Goal: Information Seeking & Learning: Learn about a topic

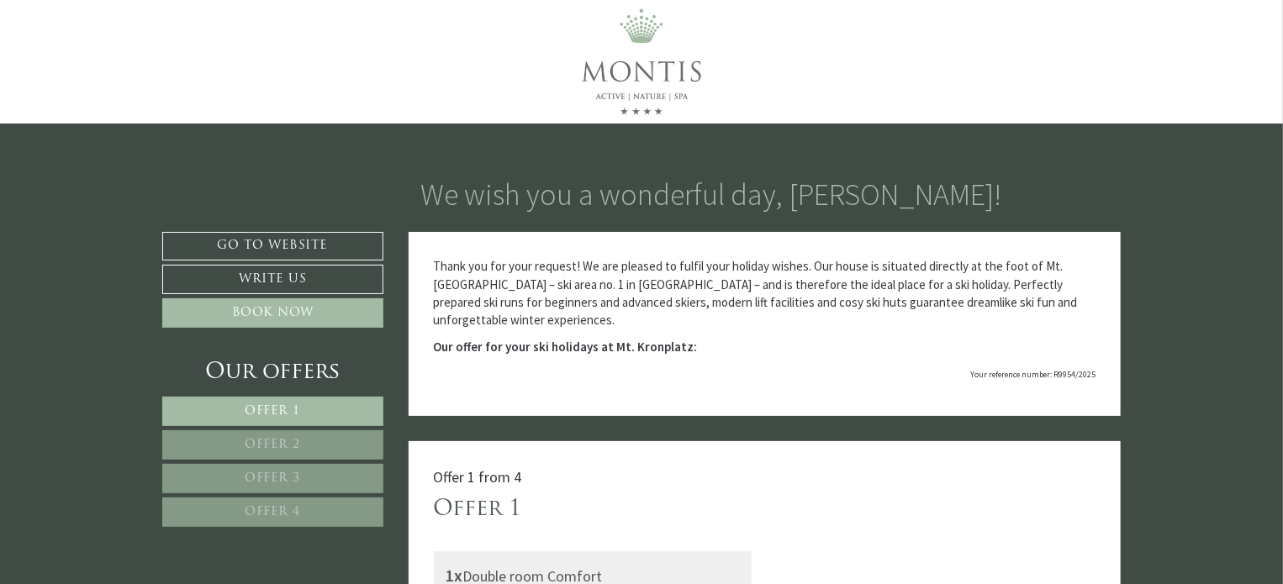
click at [266, 406] on span "Offer 1" at bounding box center [272, 411] width 55 height 13
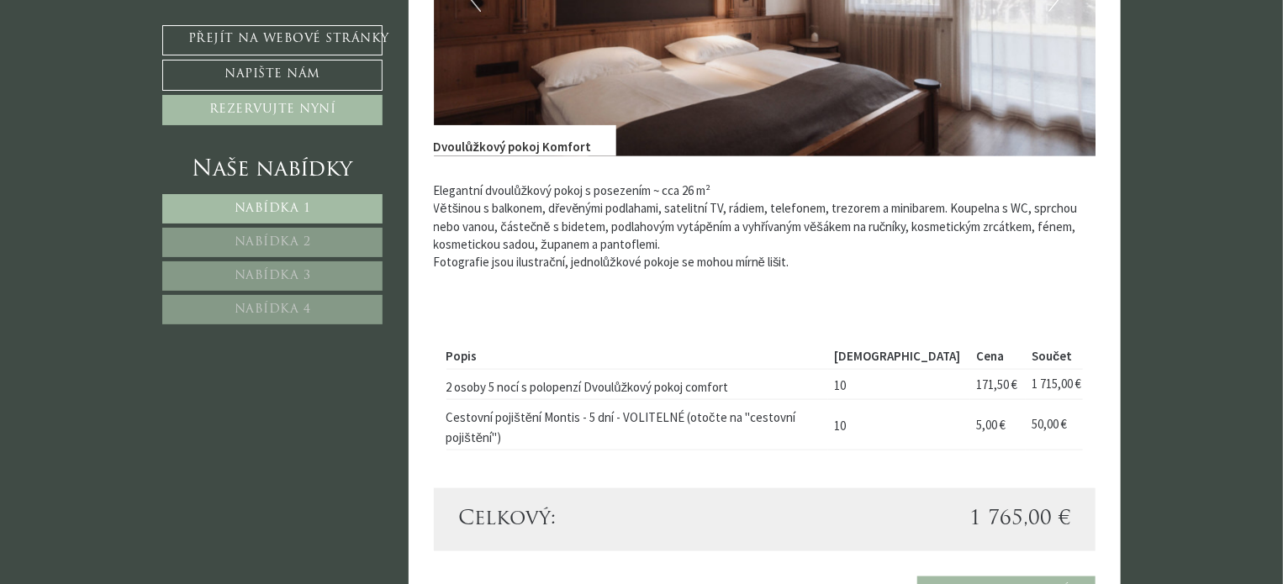
scroll to position [693, 0]
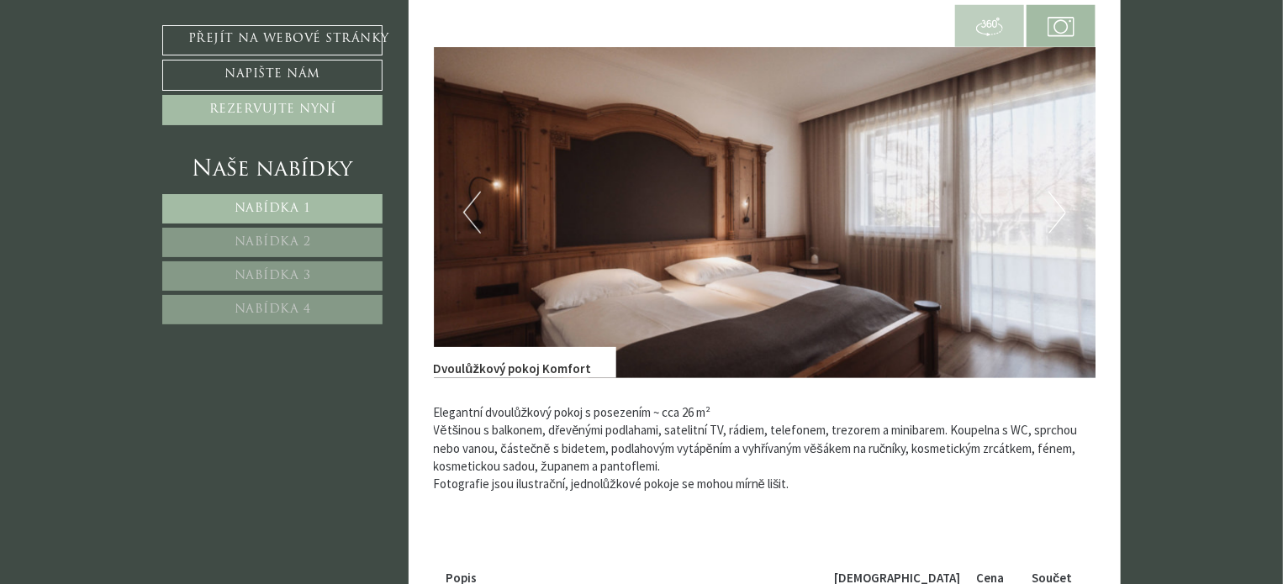
click at [1063, 204] on button "Další" at bounding box center [1057, 213] width 18 height 42
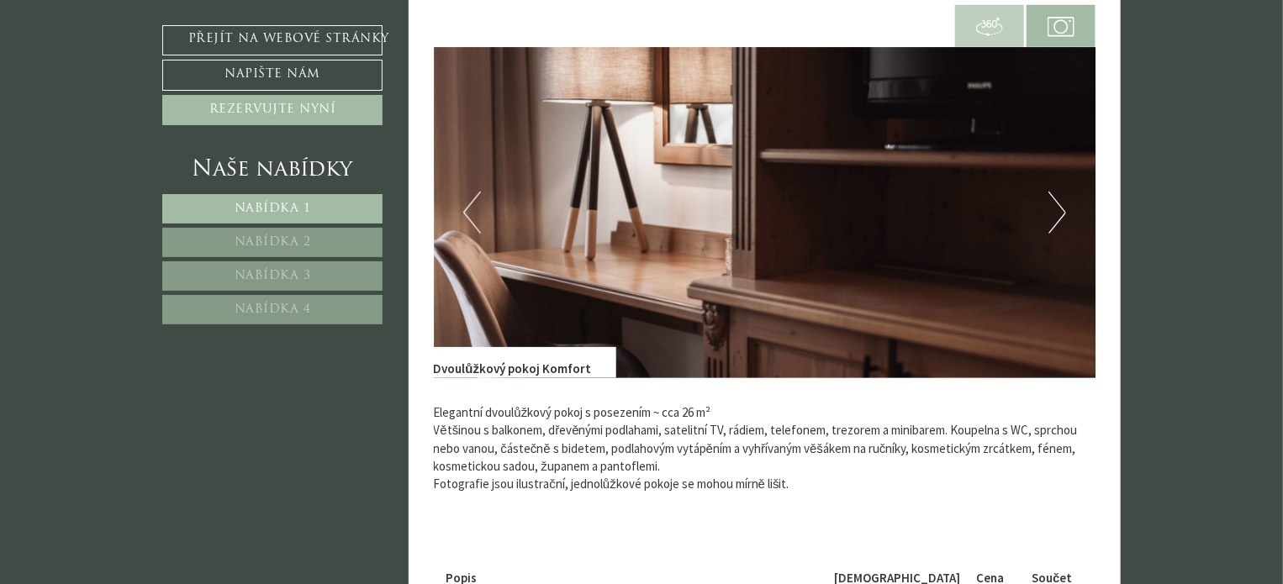
click at [1063, 204] on button "Další" at bounding box center [1057, 213] width 18 height 42
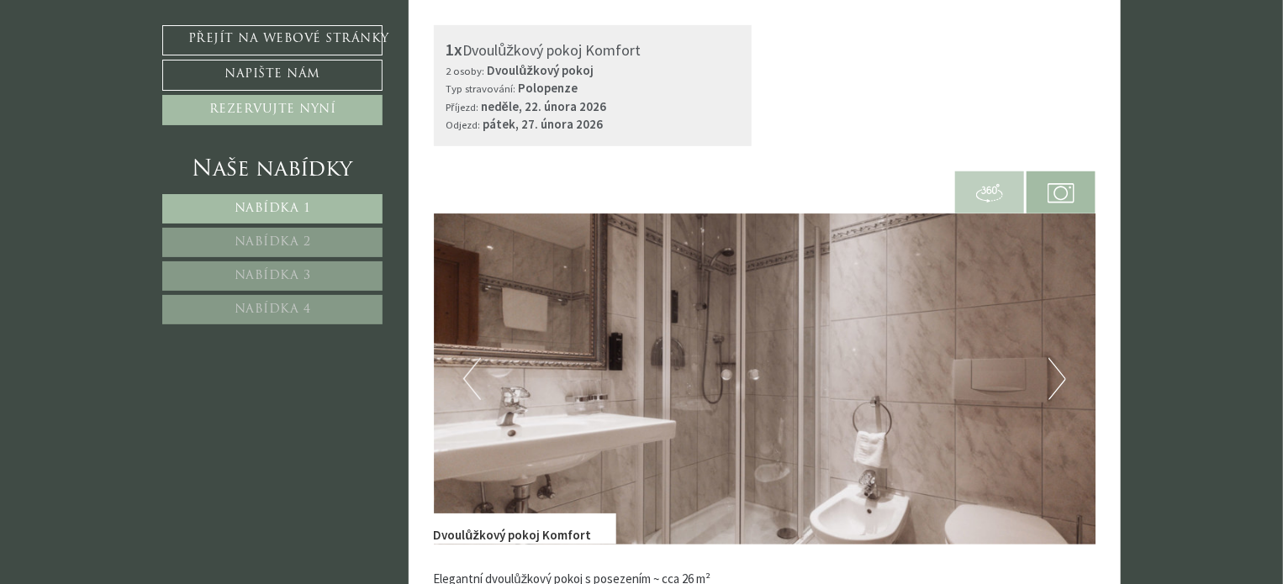
scroll to position [525, 0]
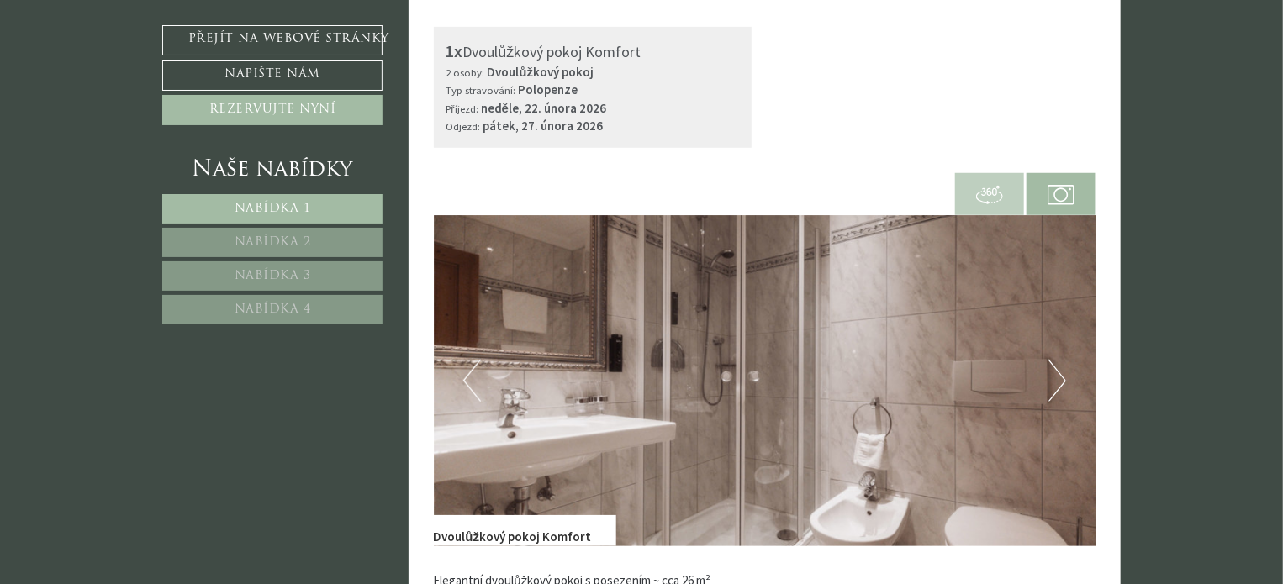
click at [1064, 367] on button "Další" at bounding box center [1057, 381] width 18 height 42
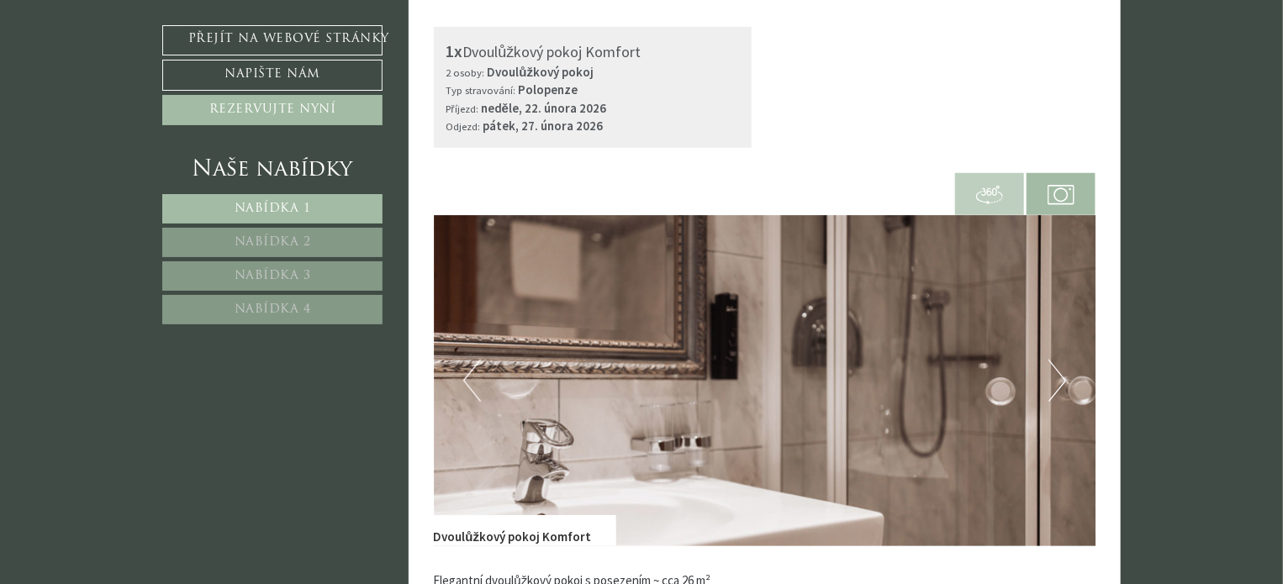
click at [1064, 367] on button "Další" at bounding box center [1057, 381] width 18 height 42
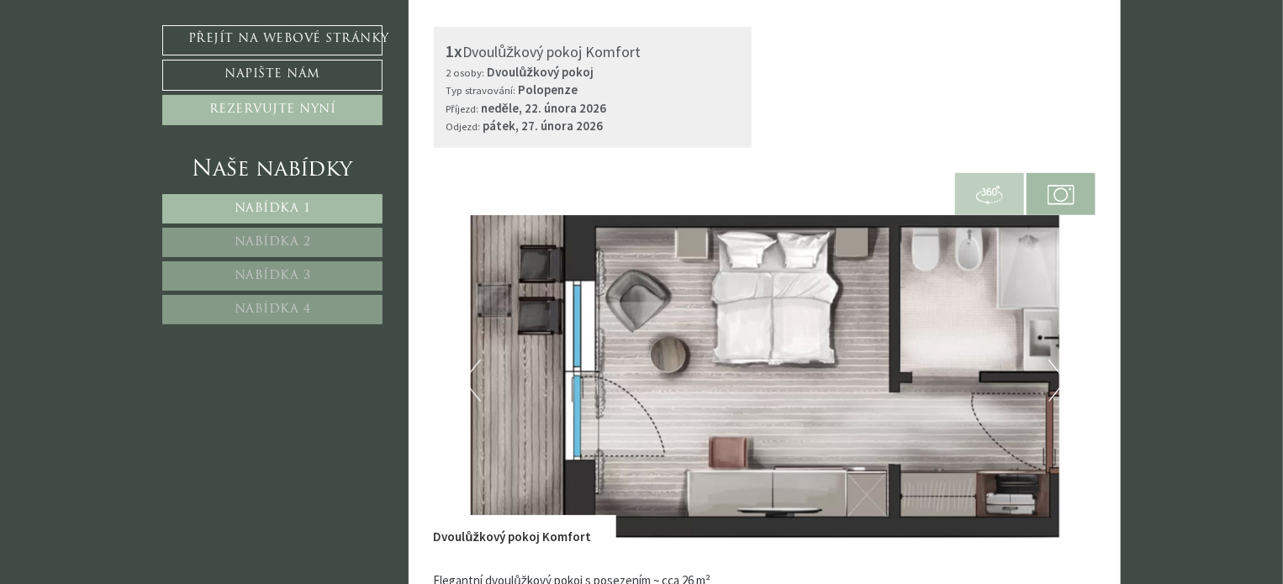
click at [1064, 367] on button "Další" at bounding box center [1057, 381] width 18 height 42
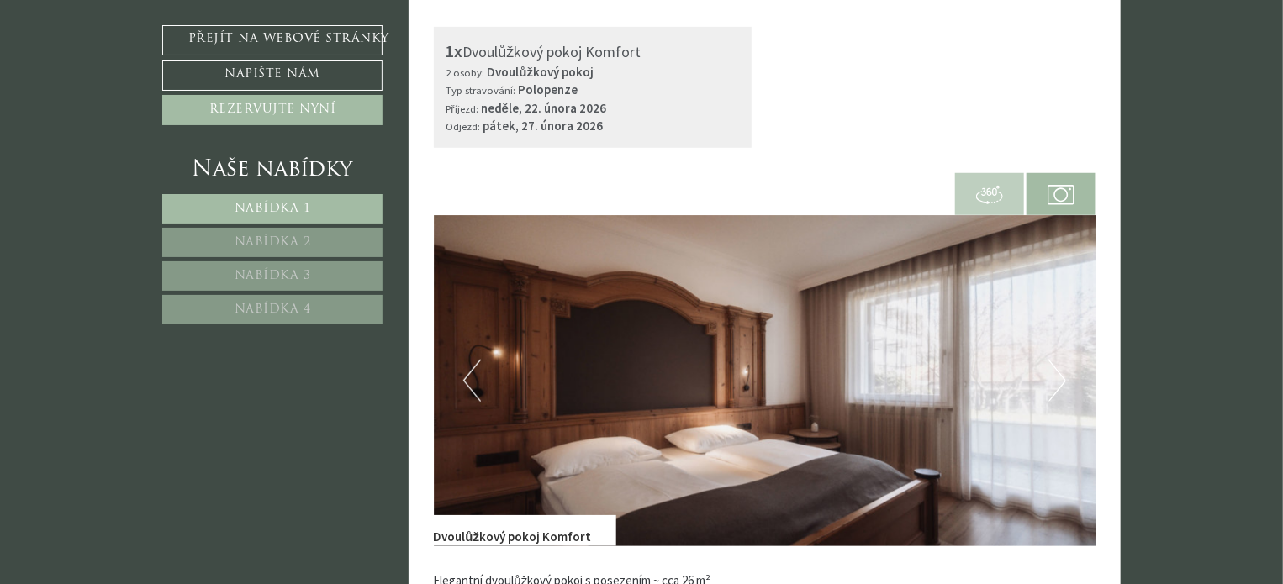
click at [266, 241] on font "Nabídka 2" at bounding box center [273, 242] width 77 height 13
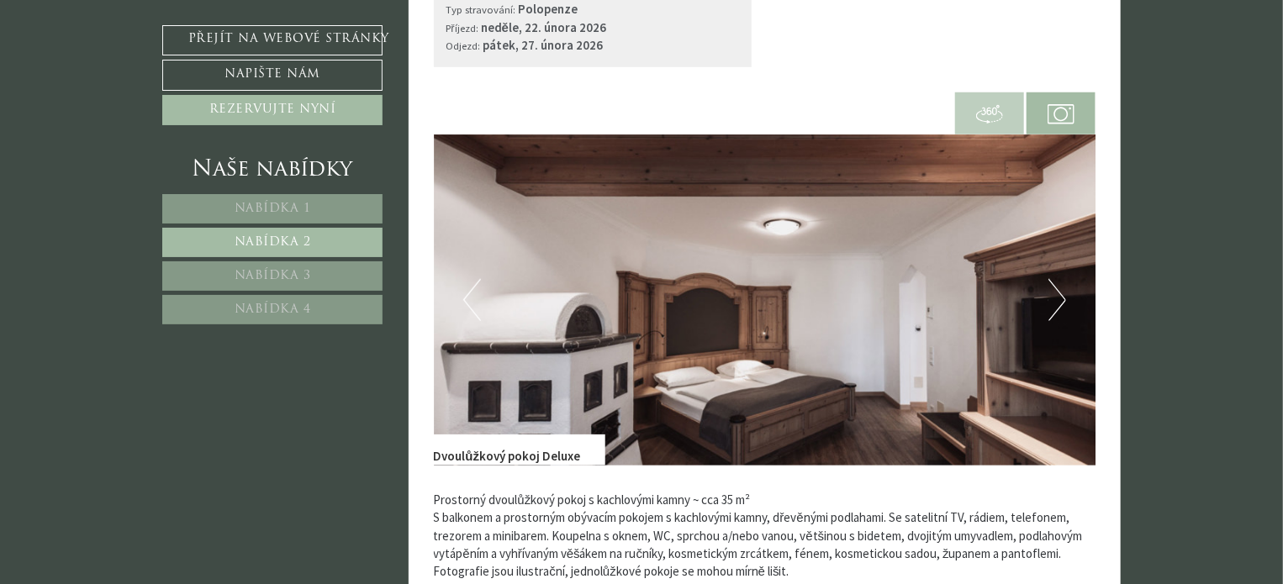
scroll to position [609, 0]
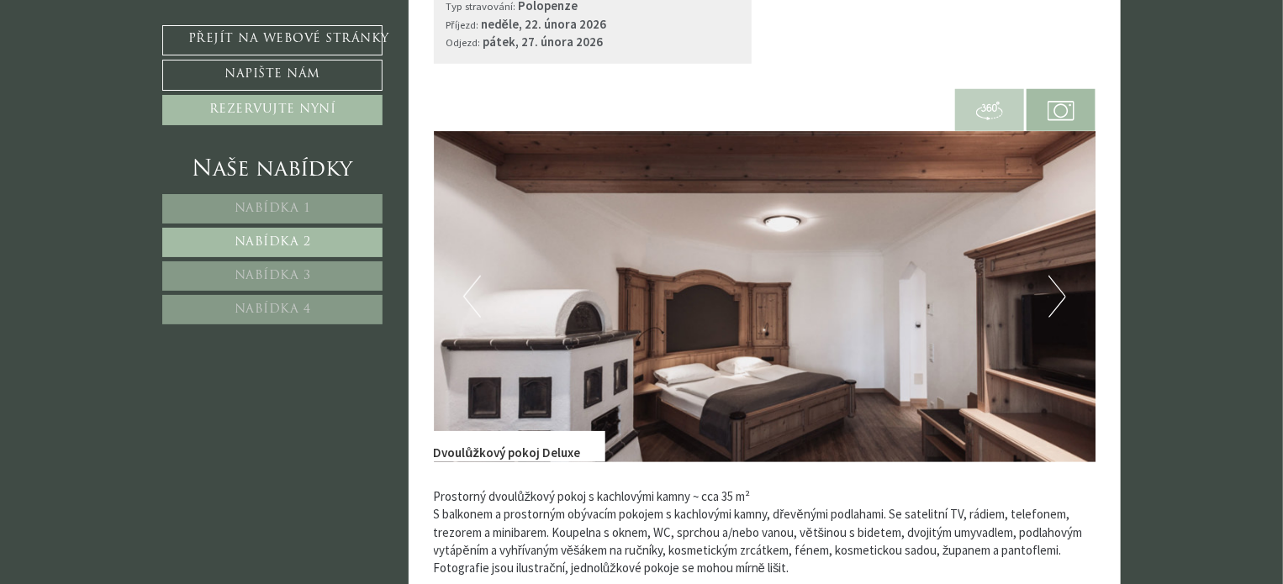
click at [1056, 298] on button "Další" at bounding box center [1057, 297] width 18 height 42
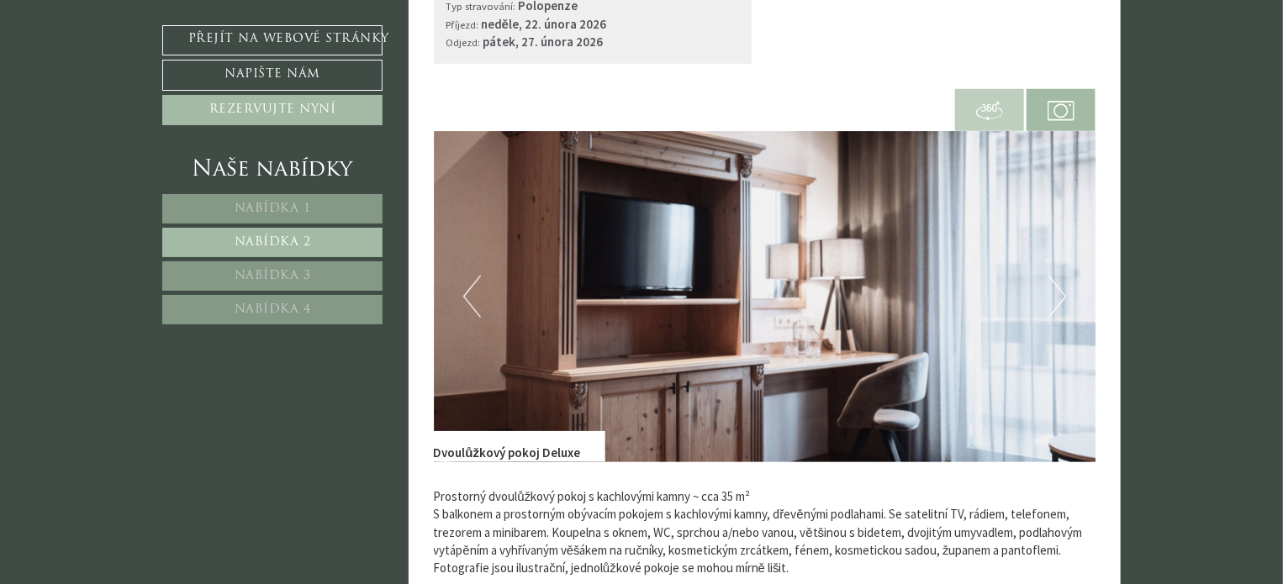
click at [1056, 298] on button "Další" at bounding box center [1057, 297] width 18 height 42
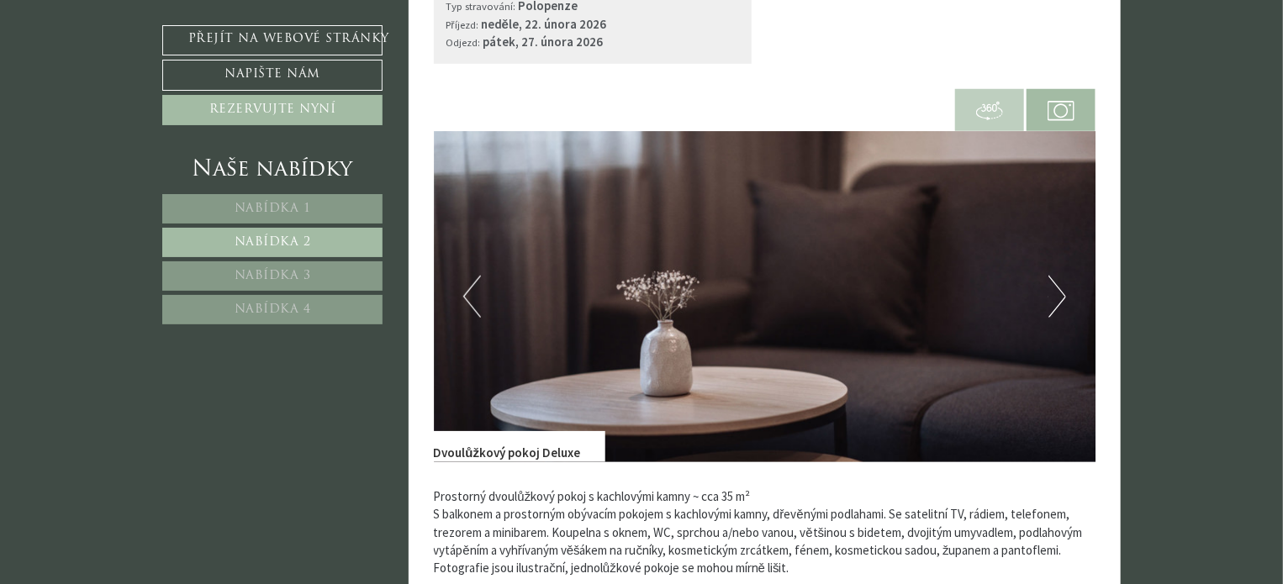
click at [1056, 298] on button "Další" at bounding box center [1057, 297] width 18 height 42
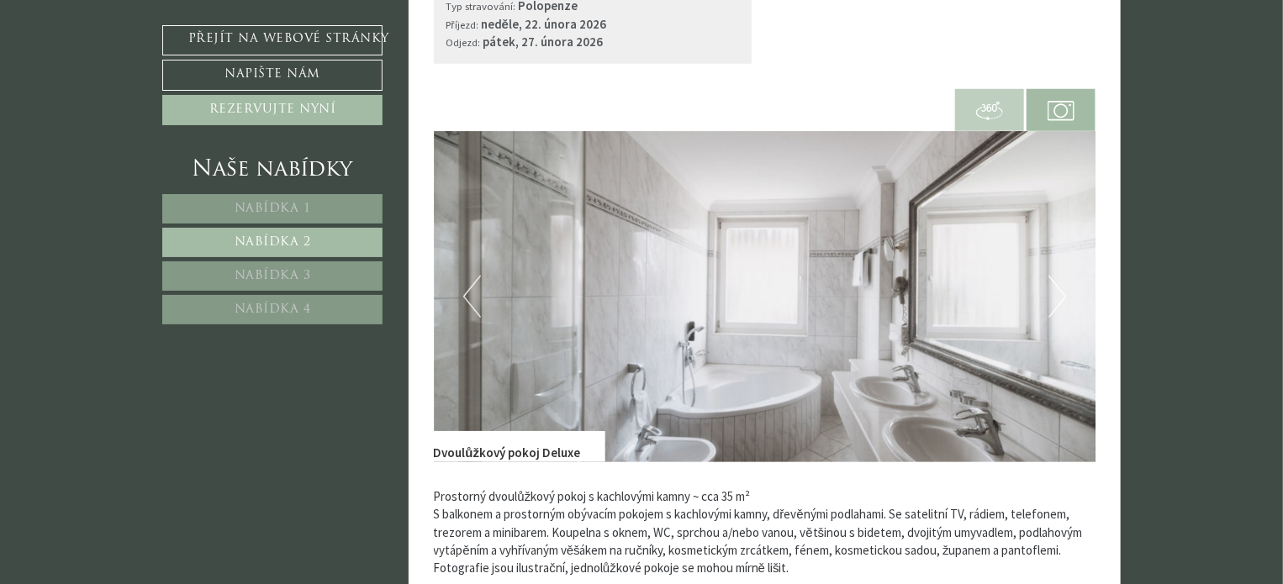
click at [1054, 298] on button "Další" at bounding box center [1057, 297] width 18 height 42
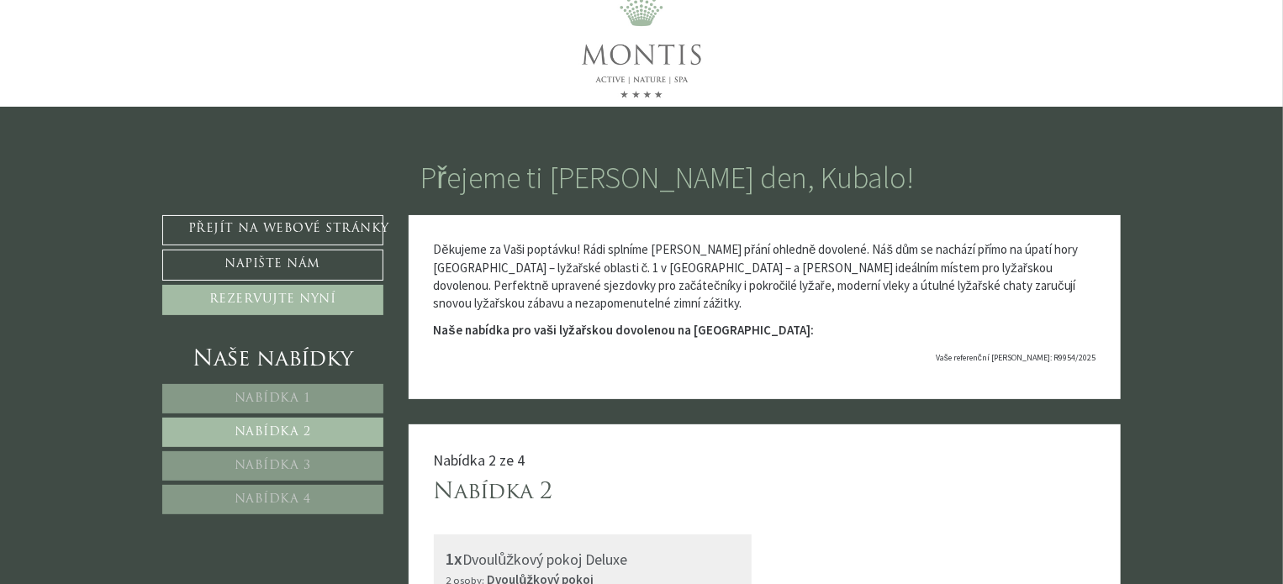
scroll to position [0, 0]
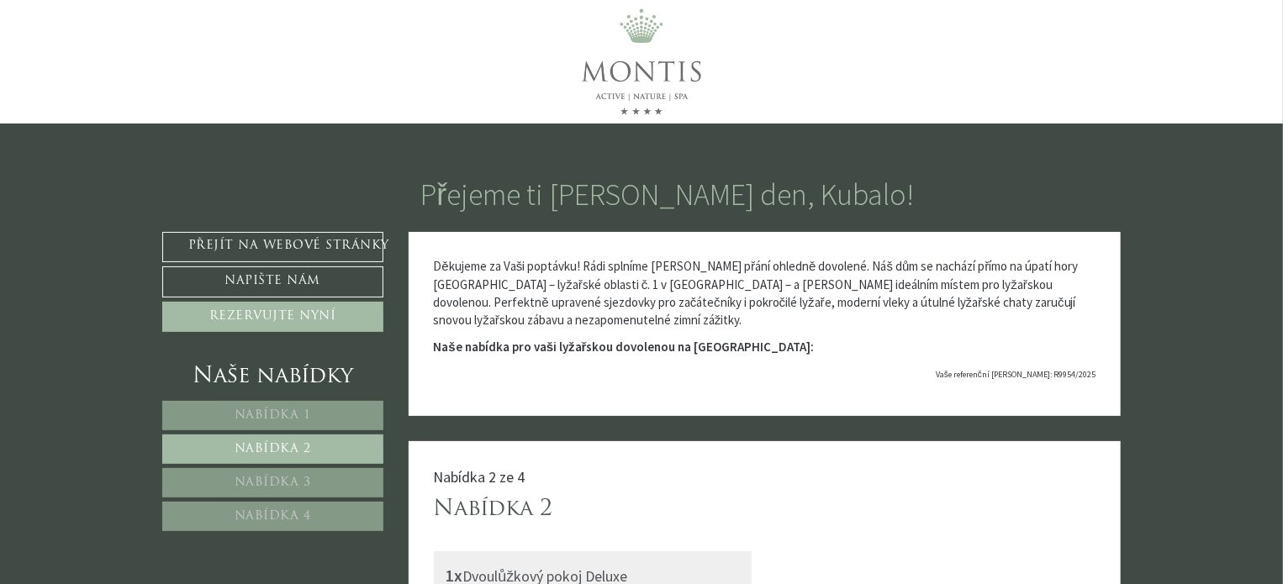
click at [273, 477] on font "Nabídka 3" at bounding box center [273, 483] width 77 height 13
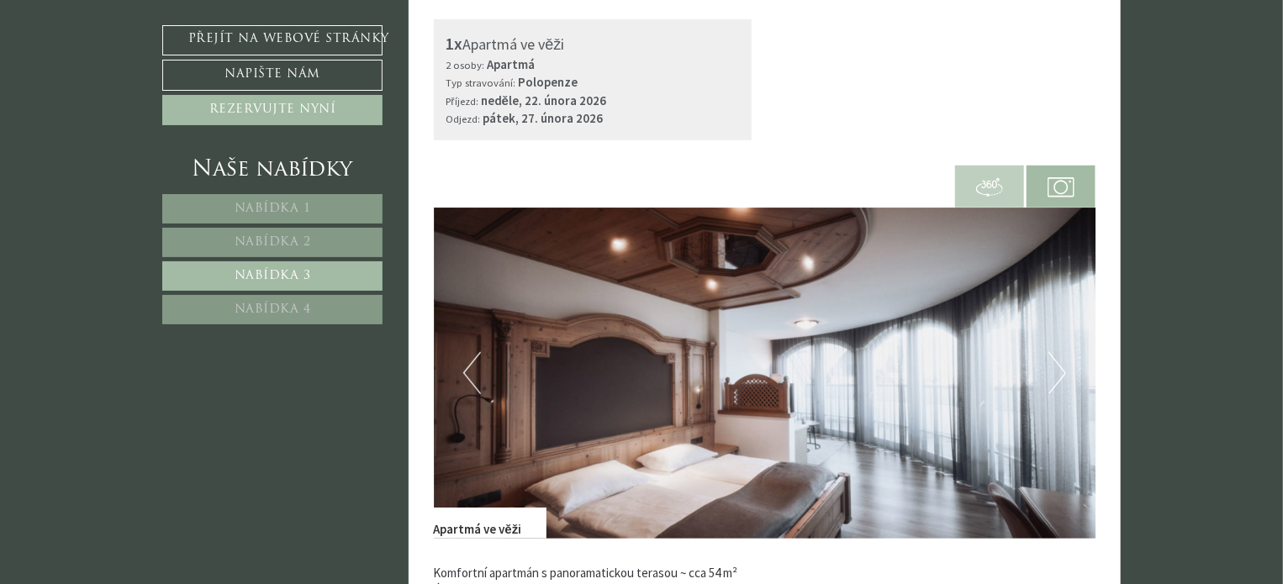
scroll to position [609, 0]
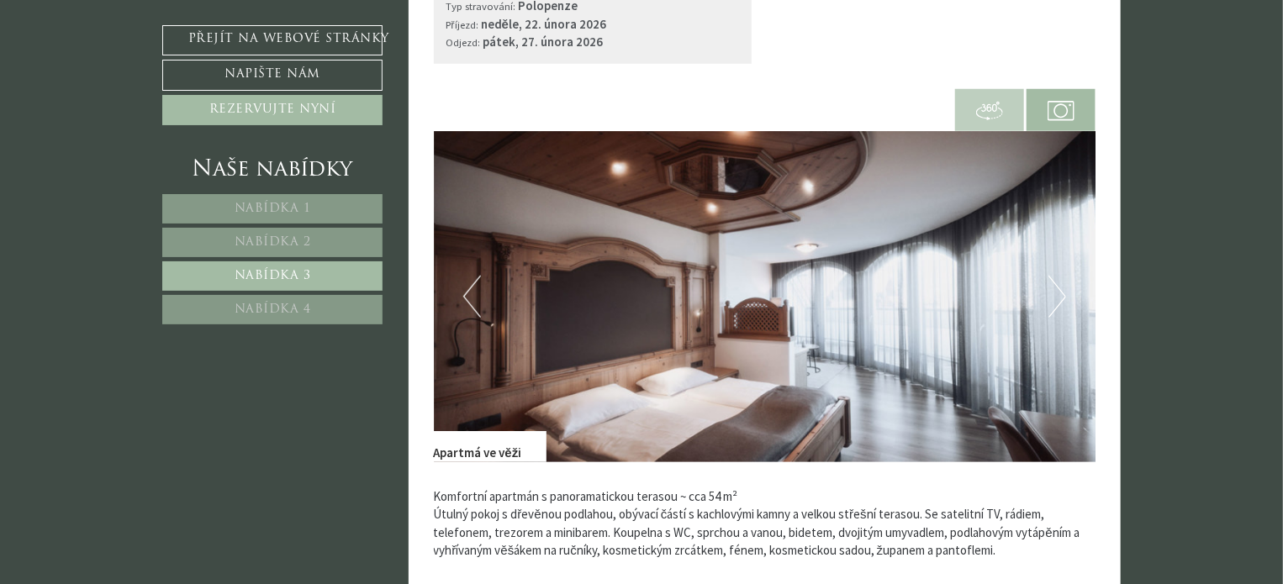
click at [304, 306] on font "Nabídka 4" at bounding box center [273, 309] width 77 height 13
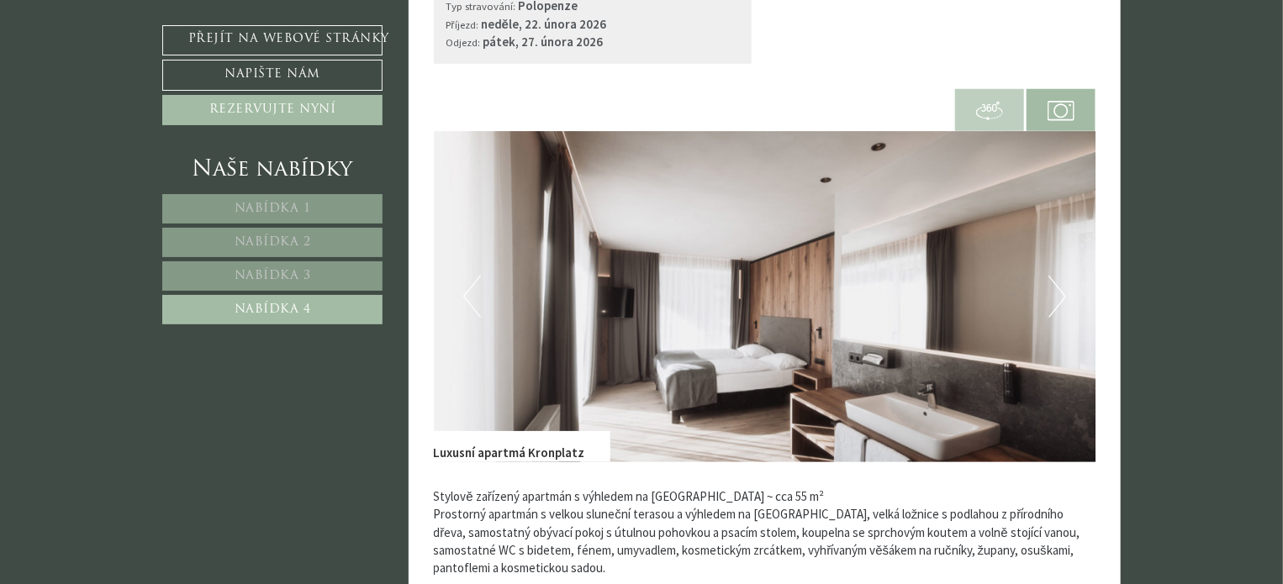
click at [1066, 298] on img at bounding box center [765, 296] width 662 height 331
click at [1064, 294] on button "Další" at bounding box center [1057, 297] width 18 height 42
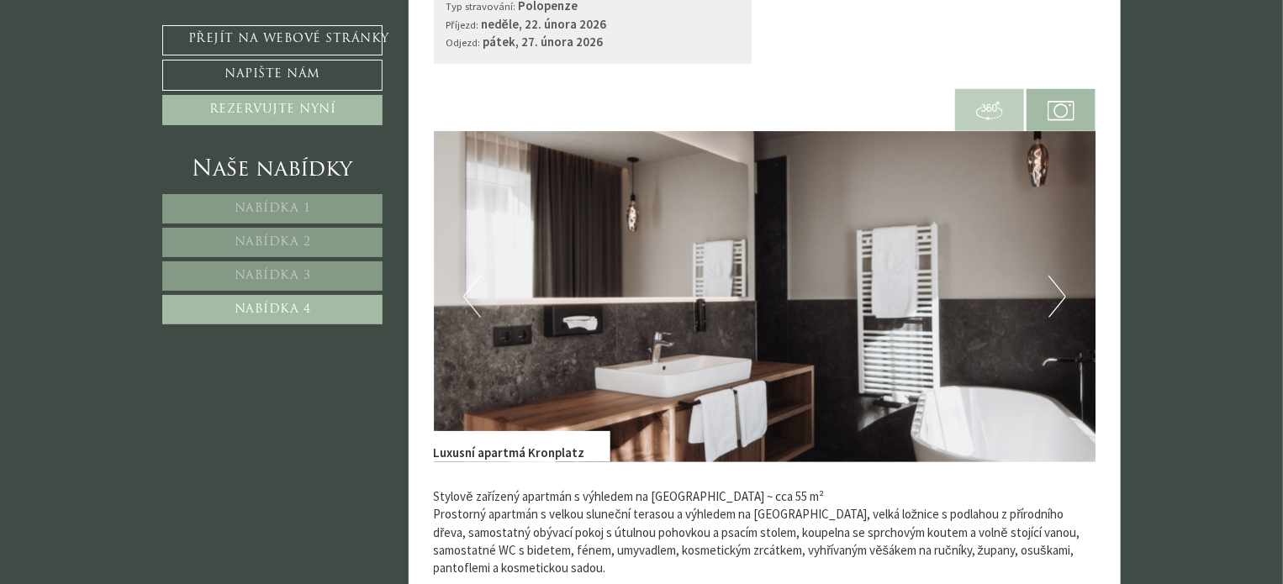
click at [1064, 294] on button "Další" at bounding box center [1057, 297] width 18 height 42
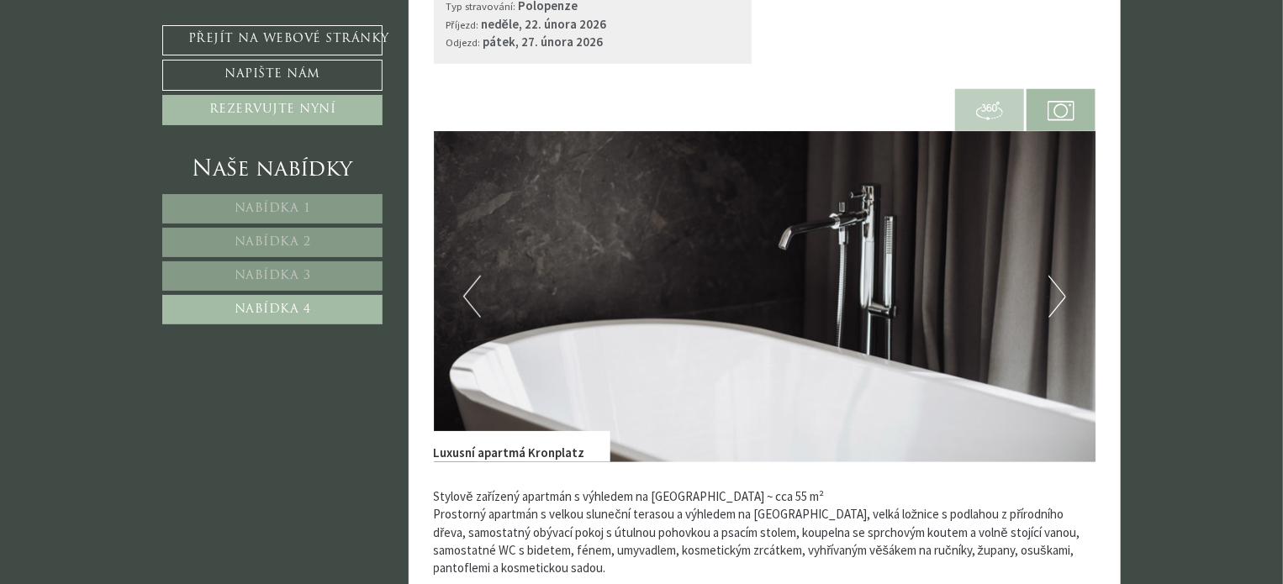
click at [1064, 294] on button "Další" at bounding box center [1057, 297] width 18 height 42
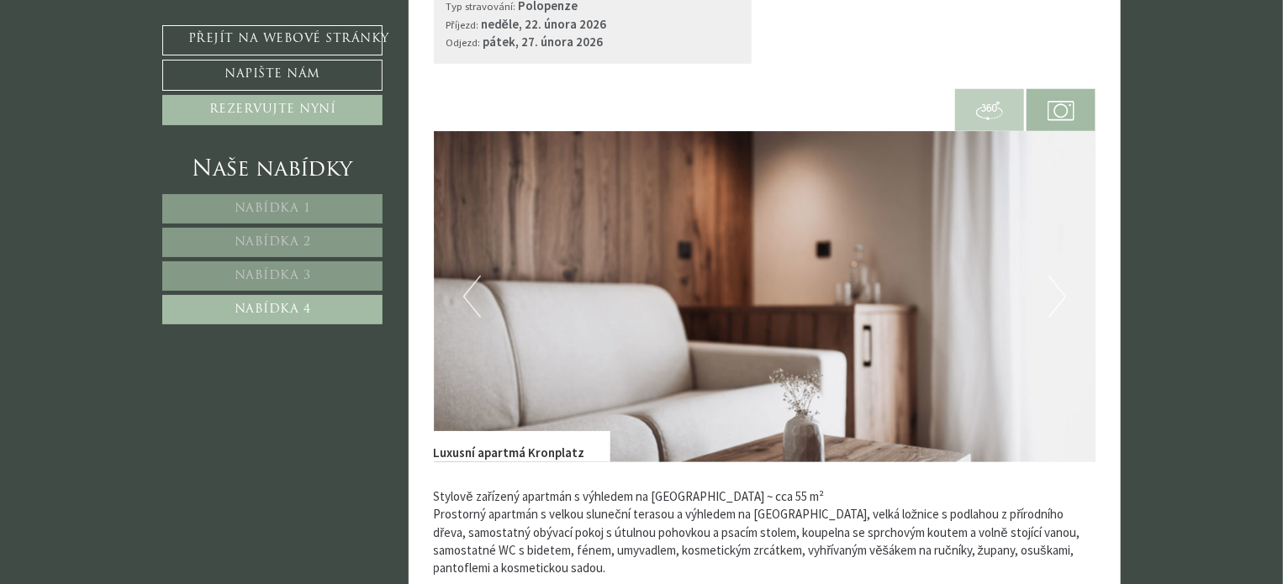
click at [1064, 294] on button "Další" at bounding box center [1057, 297] width 18 height 42
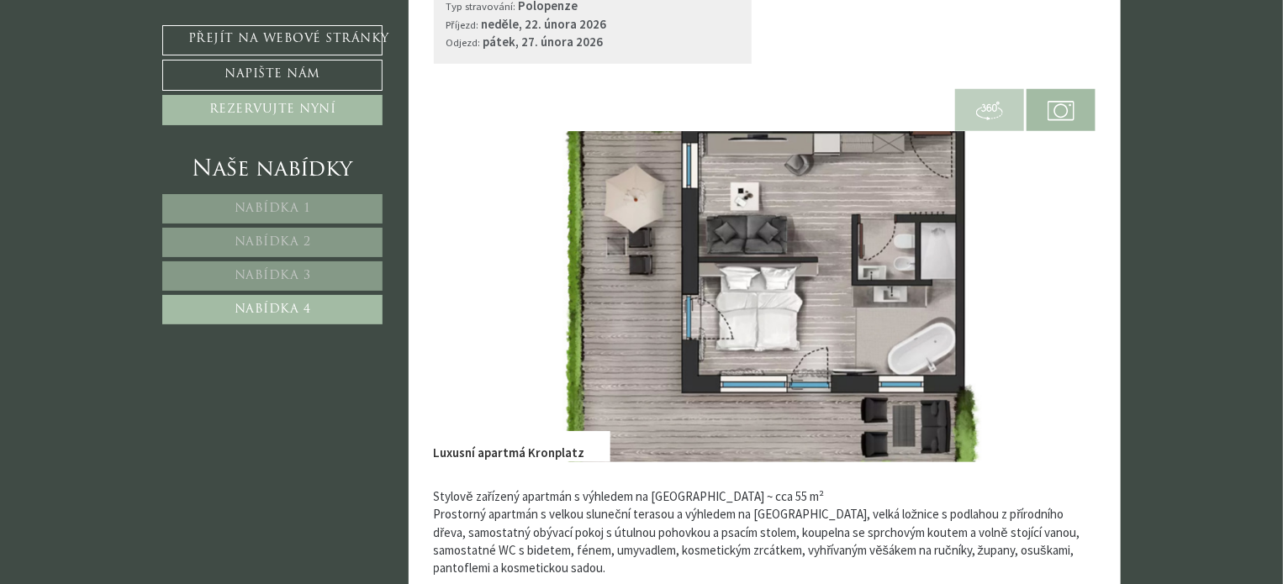
click at [1064, 293] on button "Další" at bounding box center [1057, 297] width 18 height 42
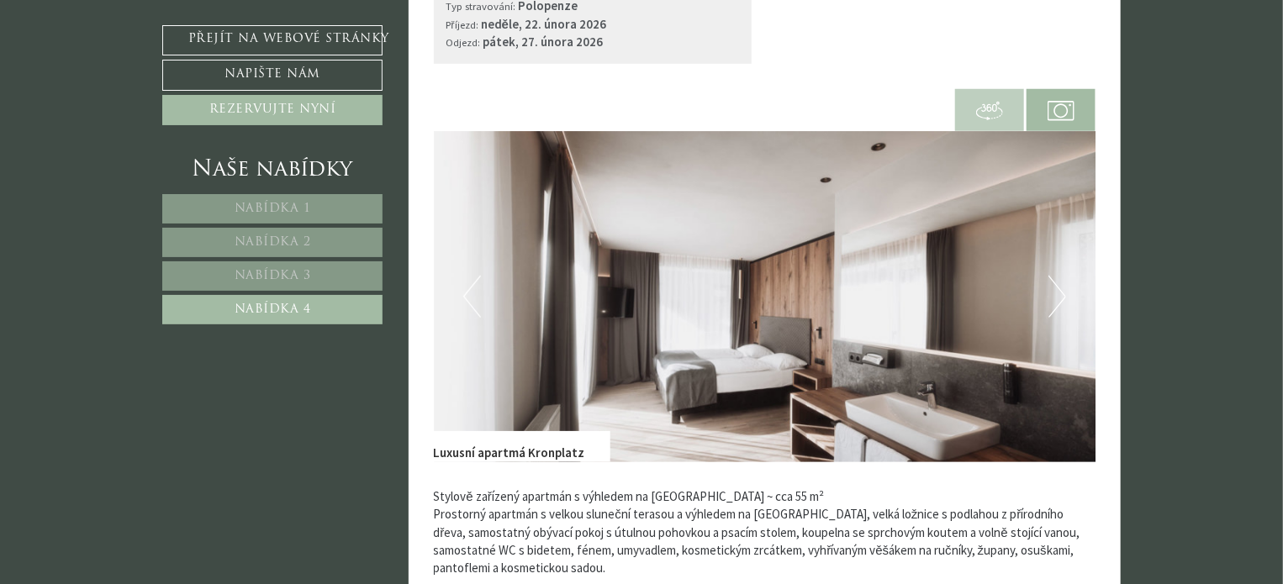
click at [461, 289] on img at bounding box center [765, 296] width 662 height 331
click at [467, 298] on button "Předchozí" at bounding box center [472, 297] width 18 height 42
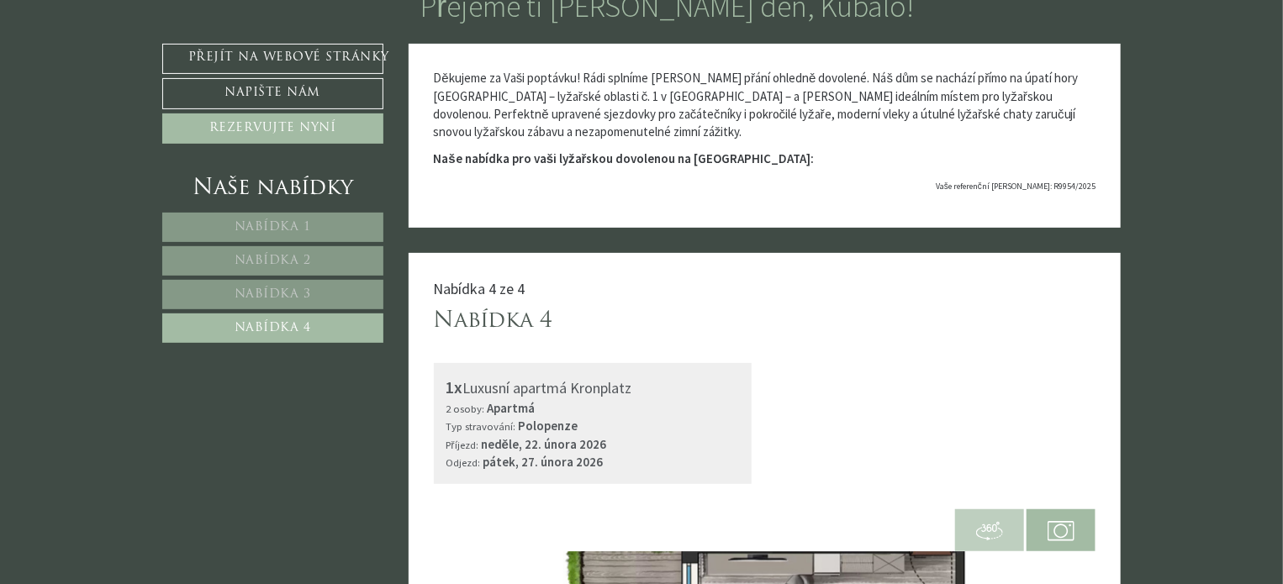
scroll to position [0, 0]
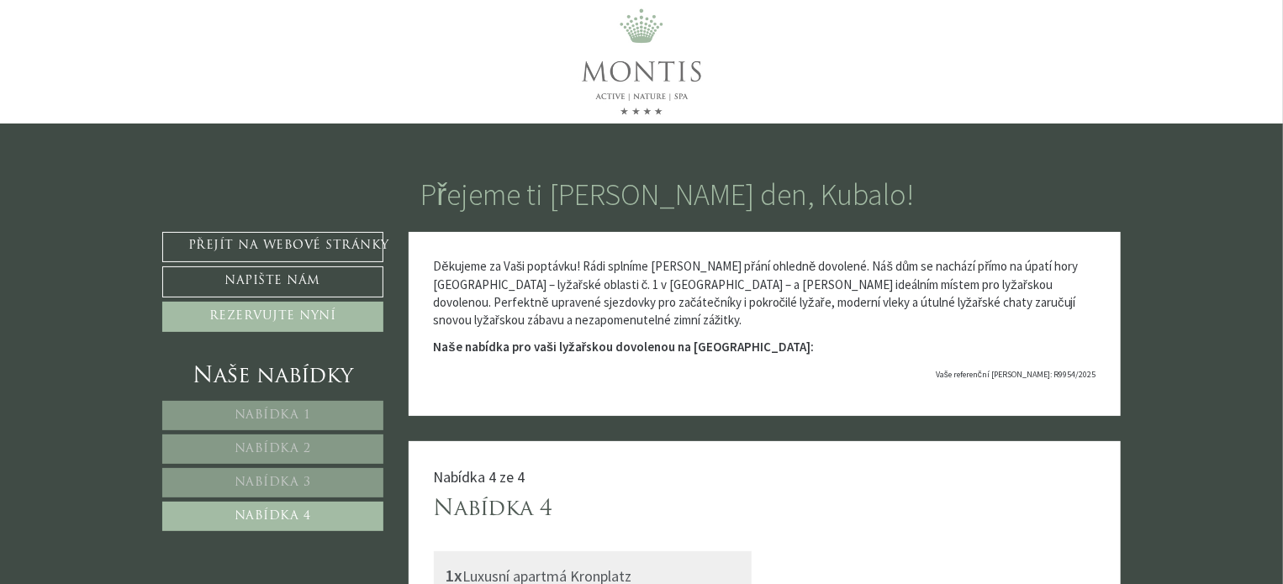
click at [659, 70] on img at bounding box center [641, 62] width 210 height 124
click at [656, 83] on img at bounding box center [641, 62] width 210 height 124
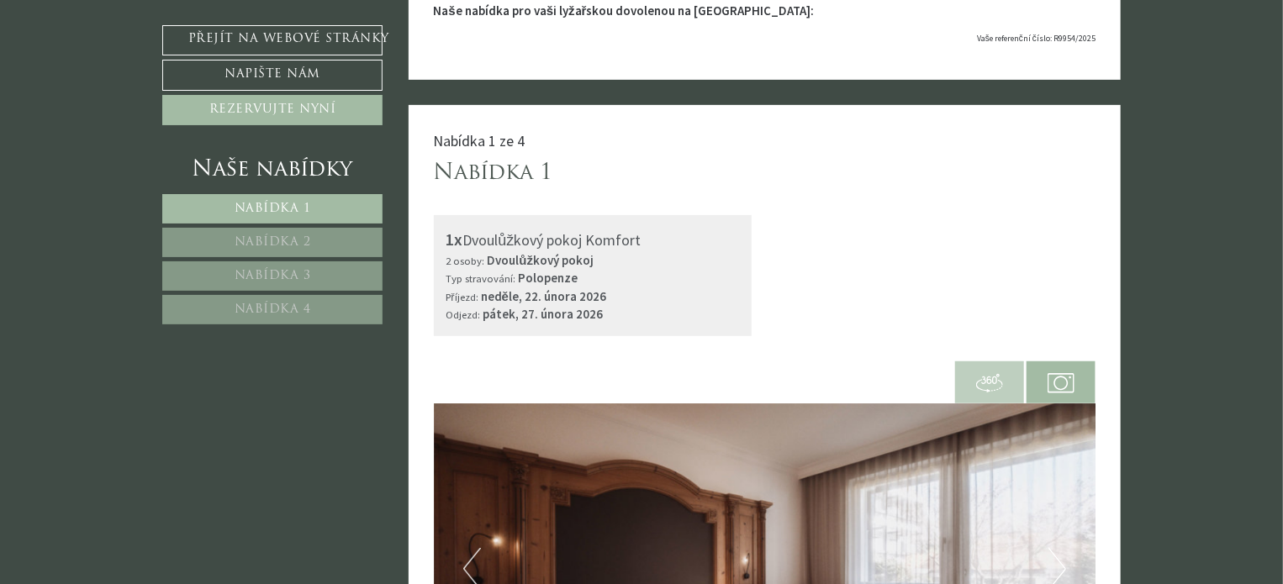
scroll to position [504, 0]
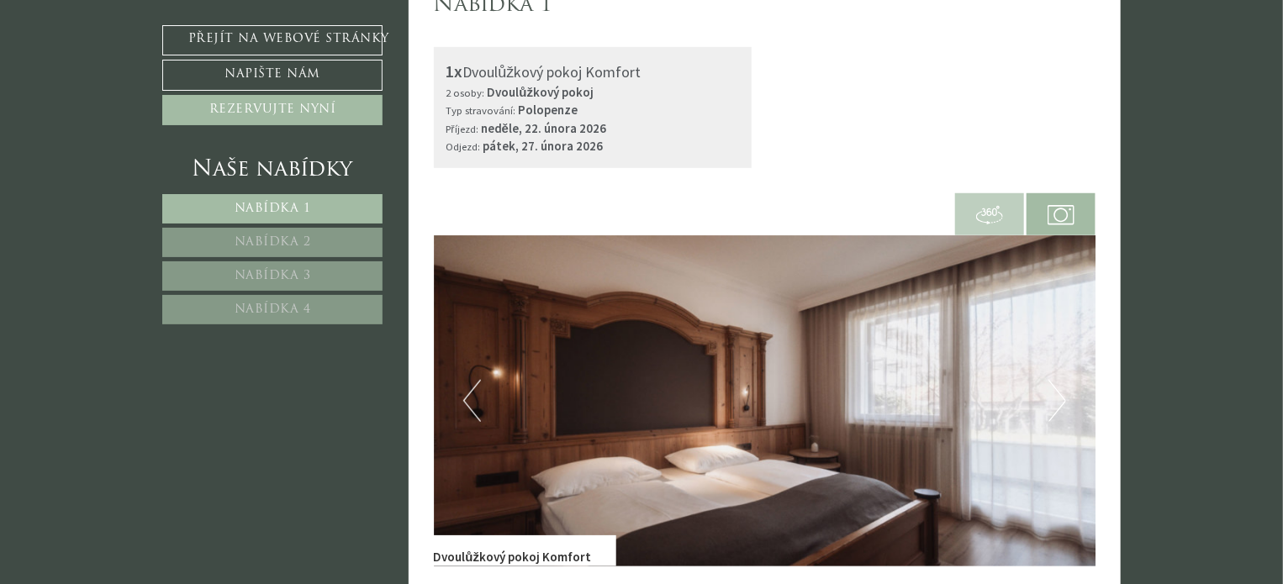
click at [1052, 407] on button "Další" at bounding box center [1057, 401] width 18 height 42
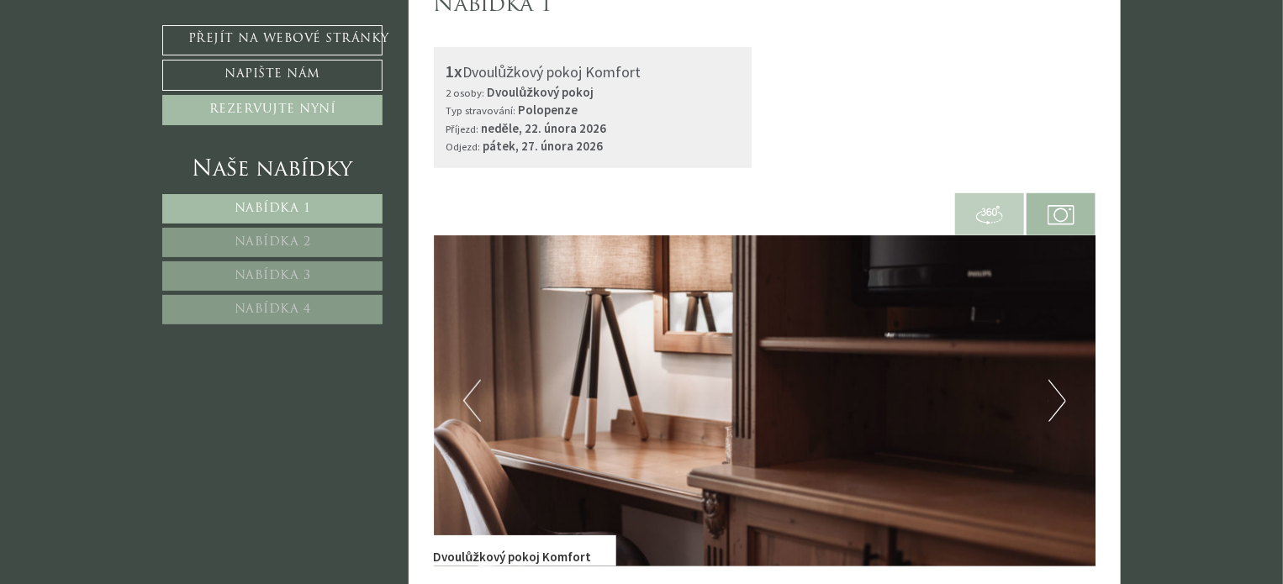
click at [1052, 407] on button "Další" at bounding box center [1057, 401] width 18 height 42
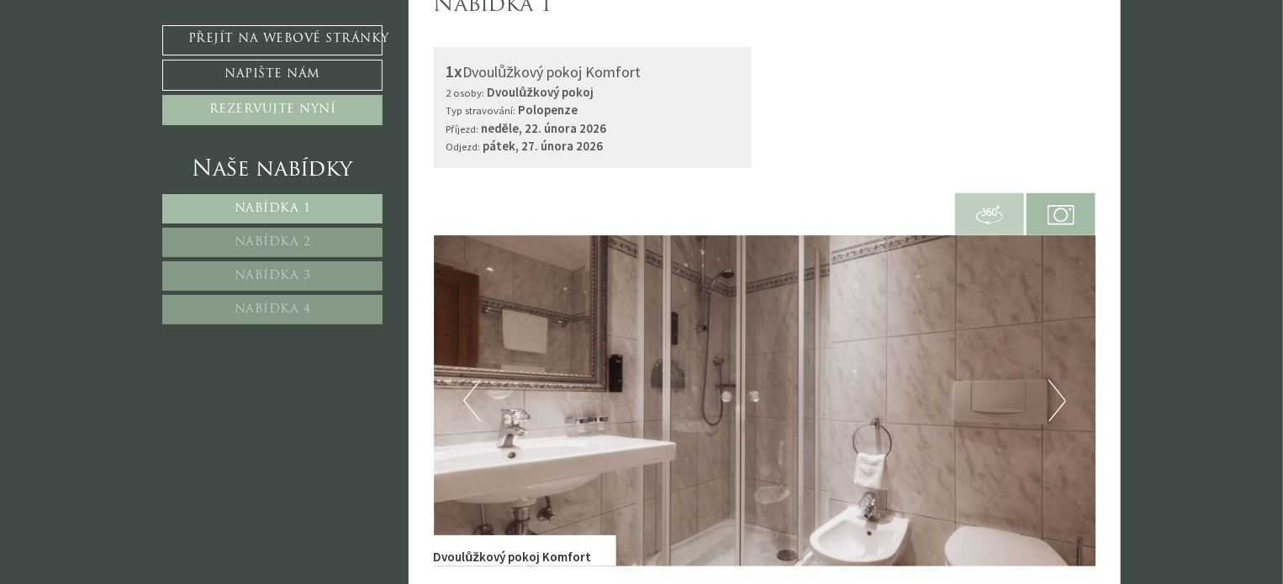
click at [1052, 407] on button "Další" at bounding box center [1057, 401] width 18 height 42
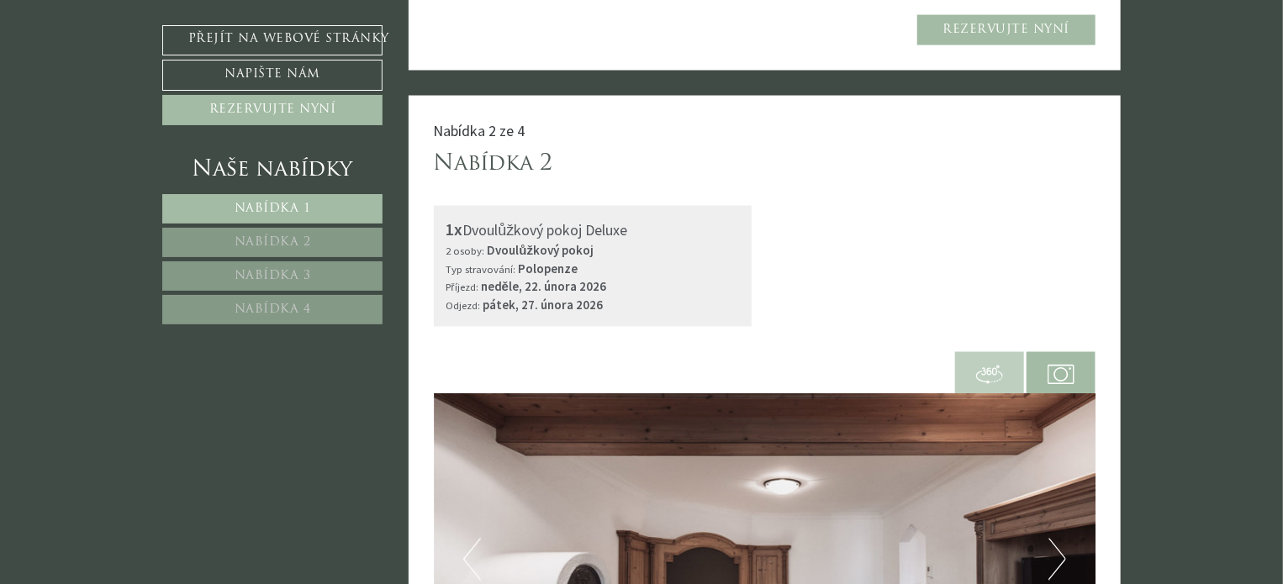
scroll to position [1681, 0]
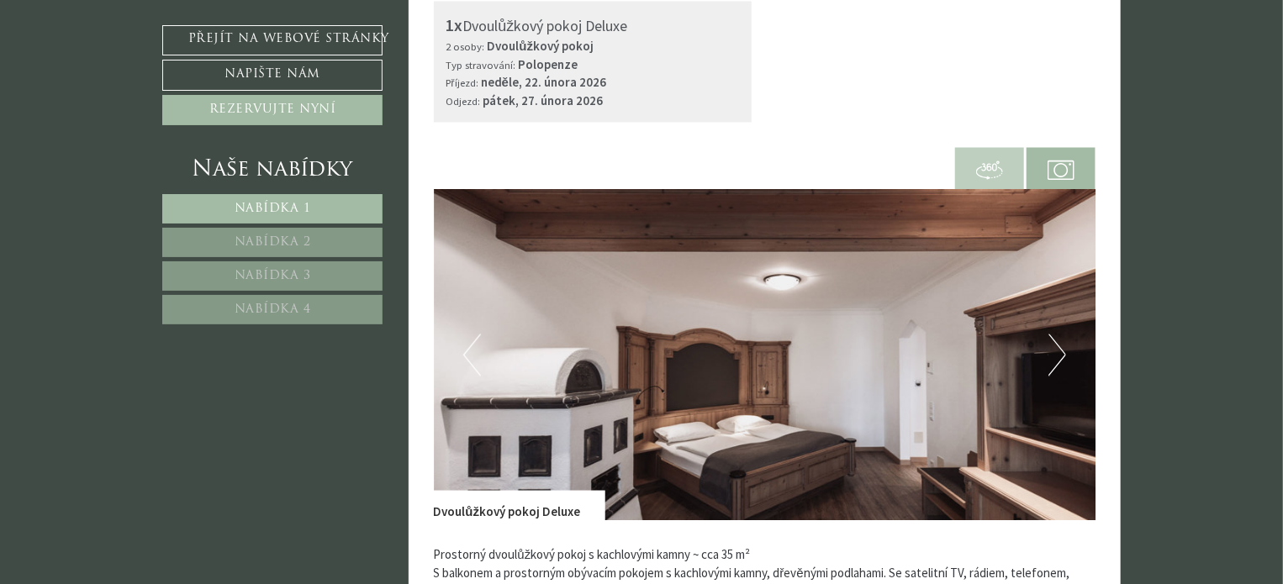
click at [1066, 349] on img at bounding box center [765, 354] width 662 height 331
click at [1063, 347] on button "Další" at bounding box center [1057, 355] width 18 height 42
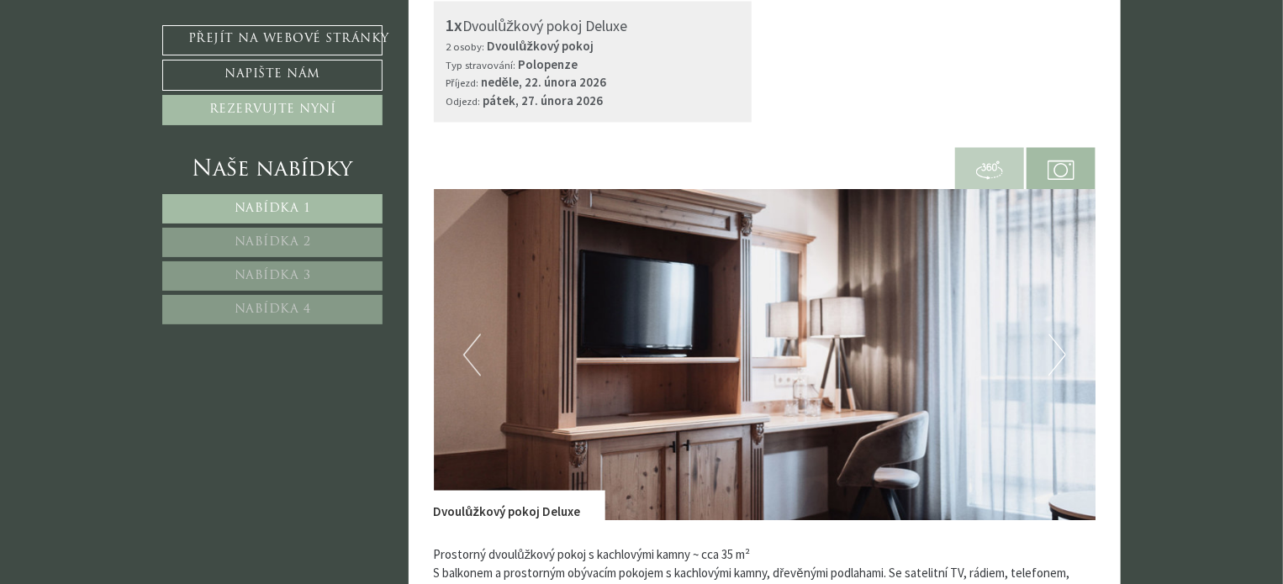
click at [1063, 347] on button "Další" at bounding box center [1057, 355] width 18 height 42
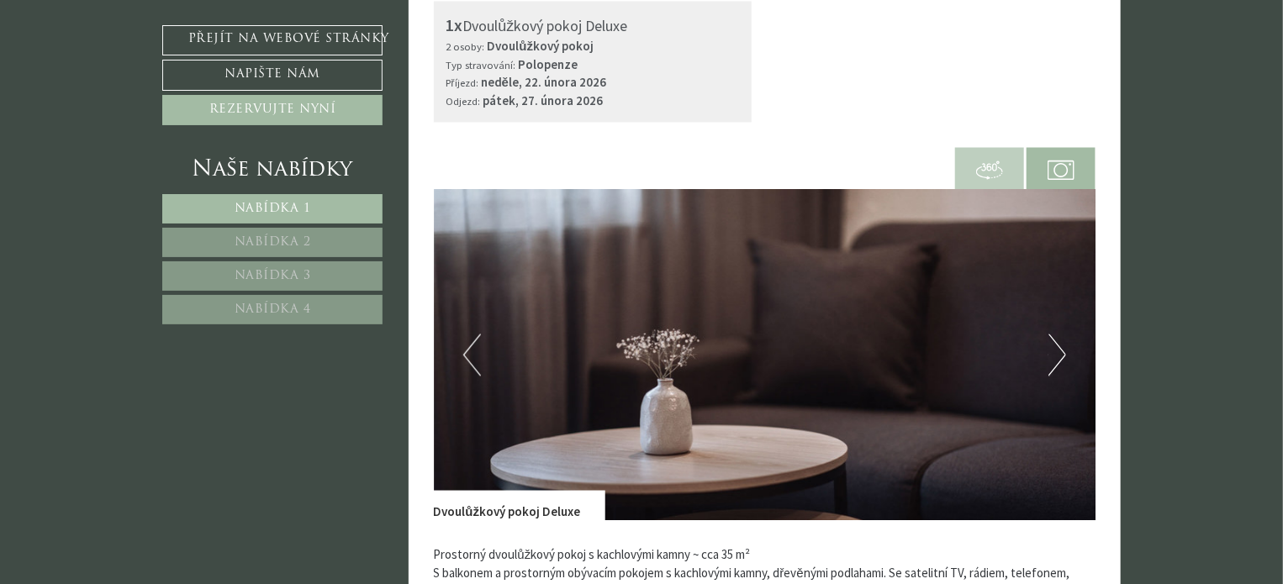
click at [1063, 347] on button "Další" at bounding box center [1057, 355] width 18 height 42
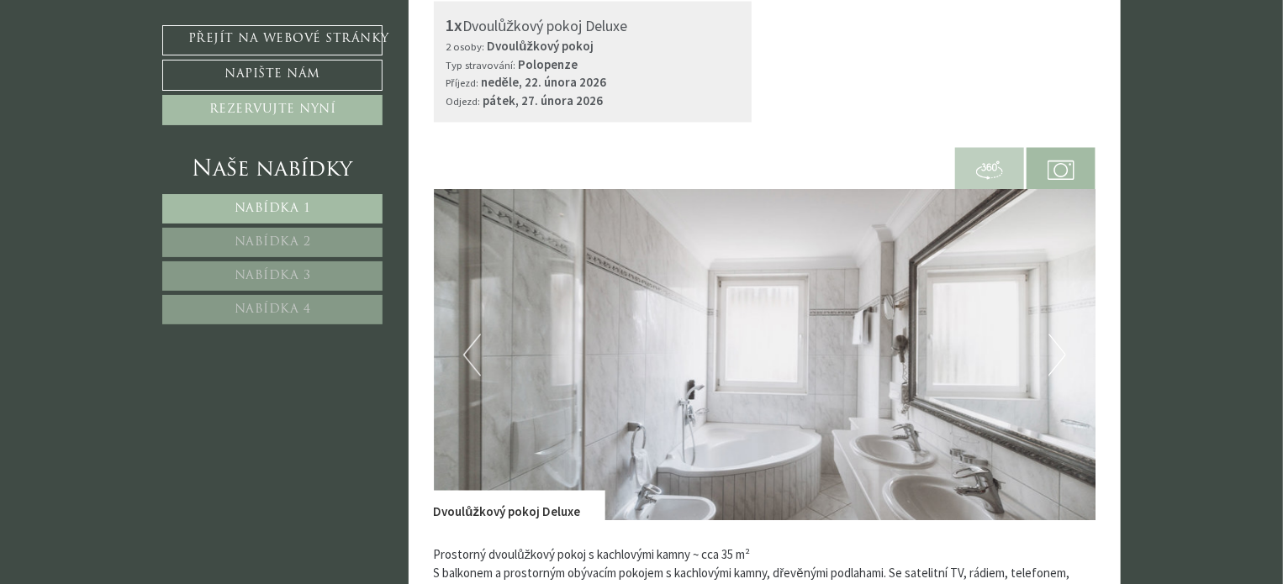
click at [1063, 346] on button "Další" at bounding box center [1057, 355] width 18 height 42
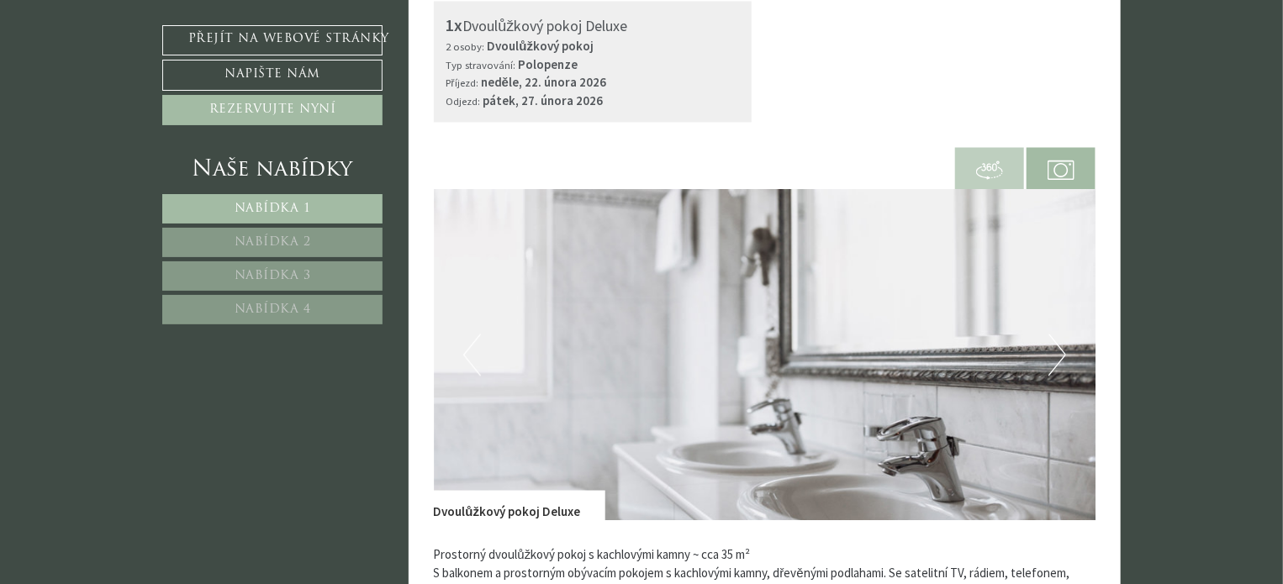
click at [1063, 346] on button "Další" at bounding box center [1057, 355] width 18 height 42
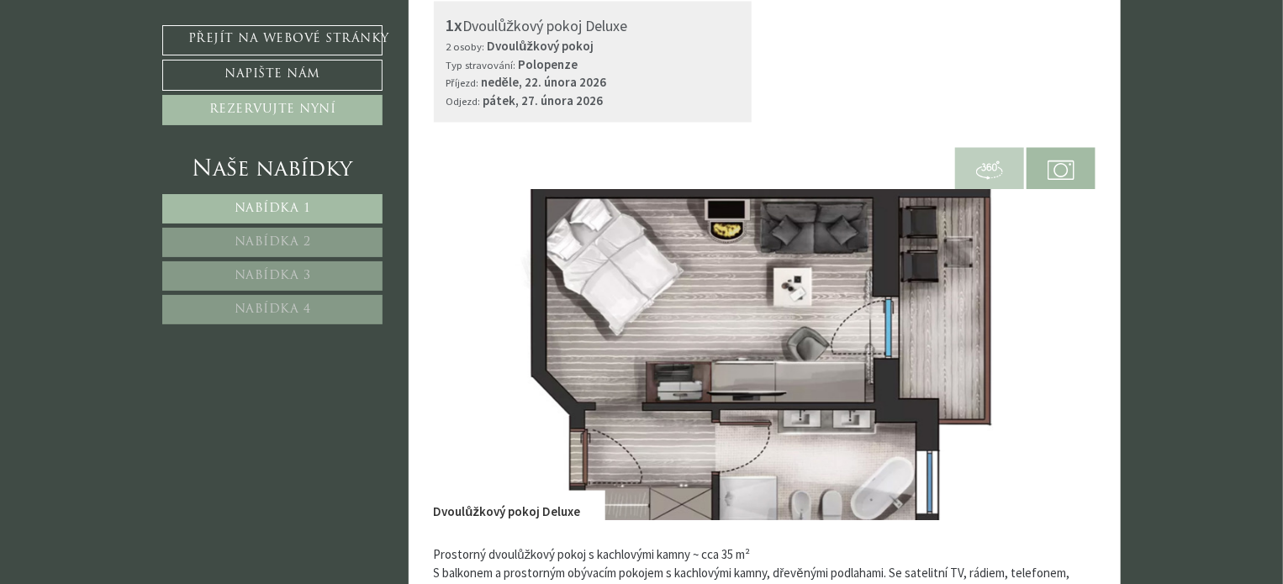
click at [1063, 346] on button "Další" at bounding box center [1057, 355] width 18 height 42
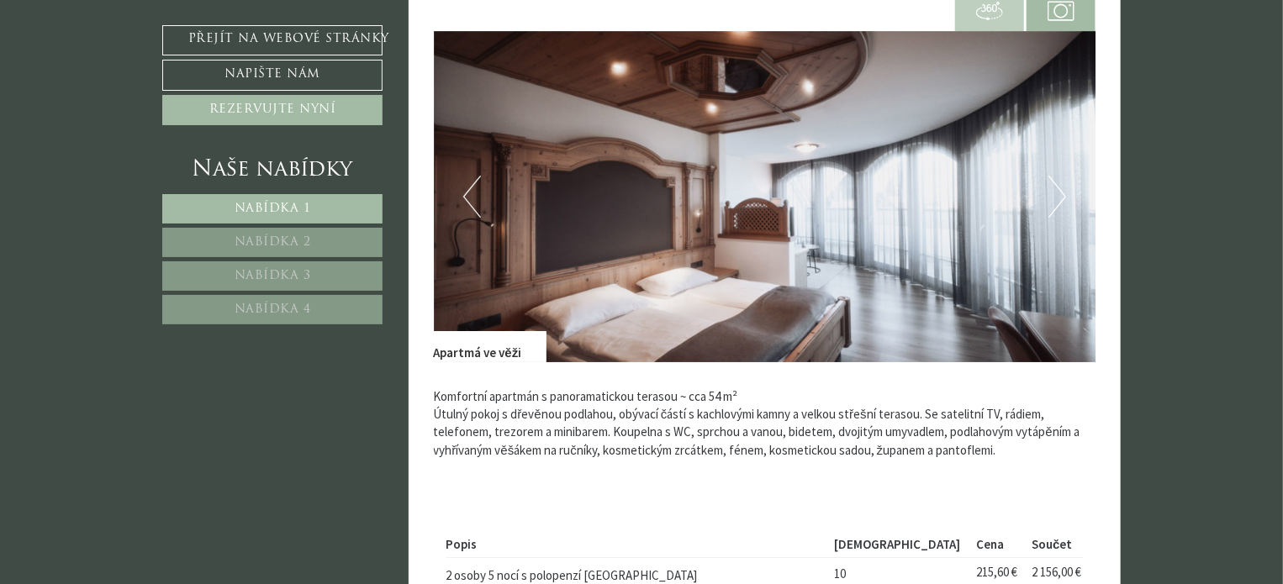
scroll to position [2942, 0]
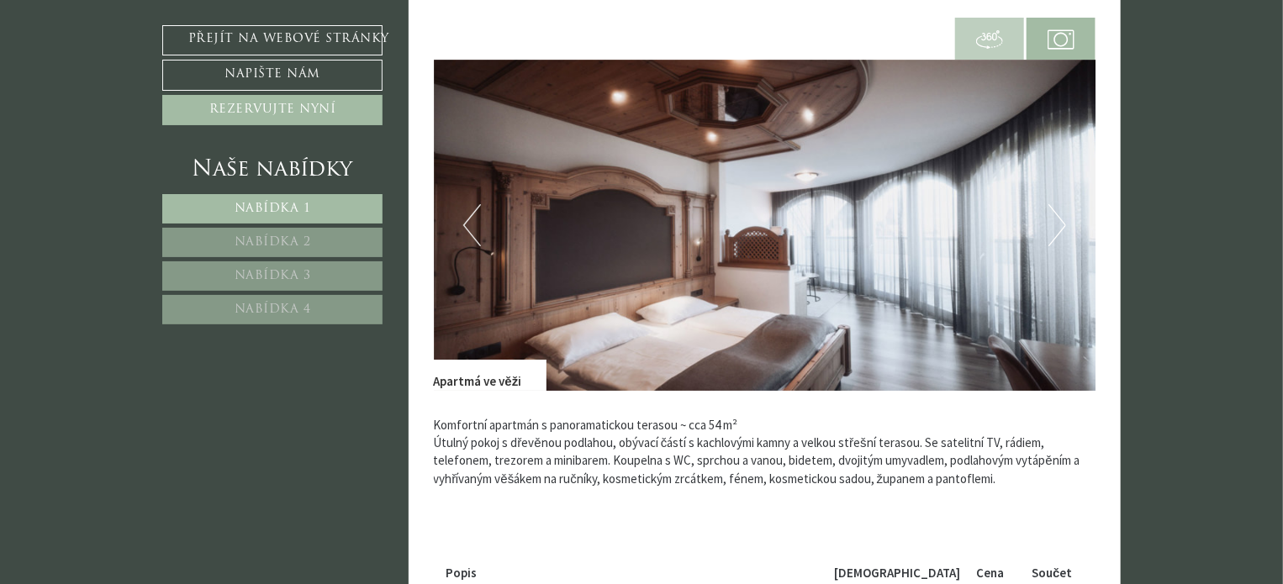
click at [1053, 239] on button "Další" at bounding box center [1057, 225] width 18 height 42
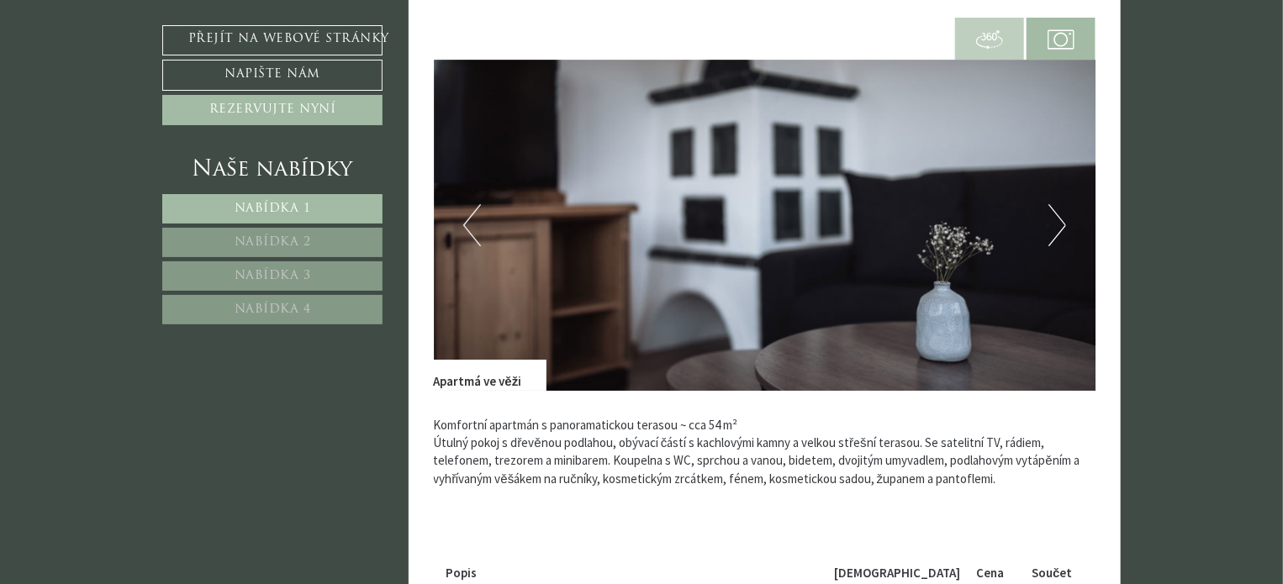
click at [1053, 239] on button "Další" at bounding box center [1057, 225] width 18 height 42
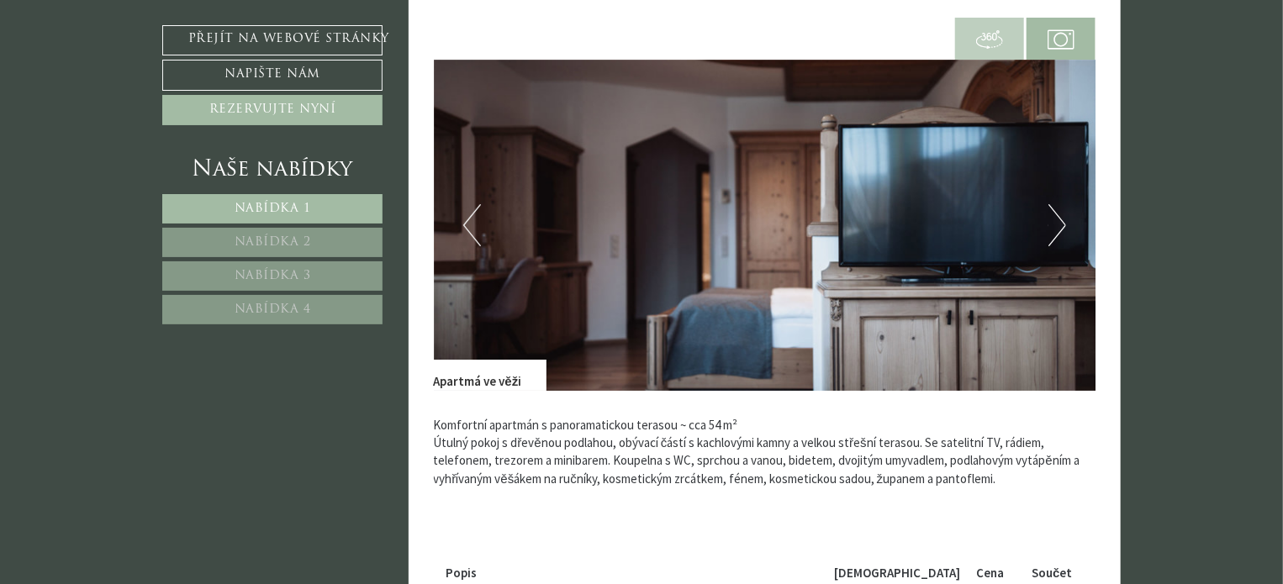
click at [1053, 239] on button "Další" at bounding box center [1057, 225] width 18 height 42
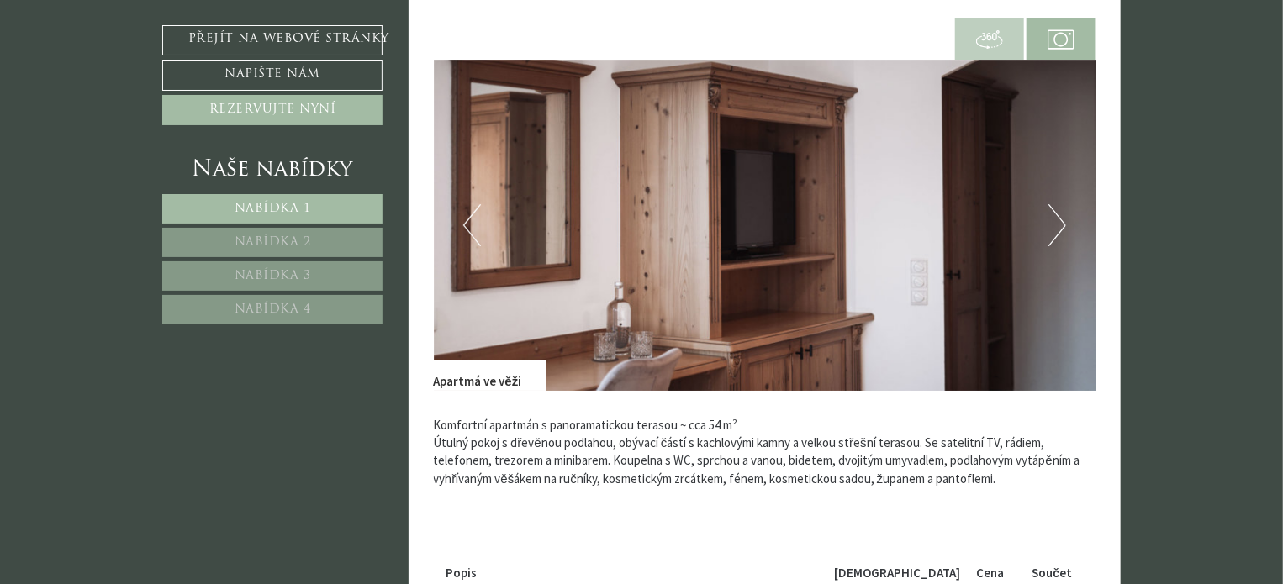
click at [1053, 239] on button "Další" at bounding box center [1057, 225] width 18 height 42
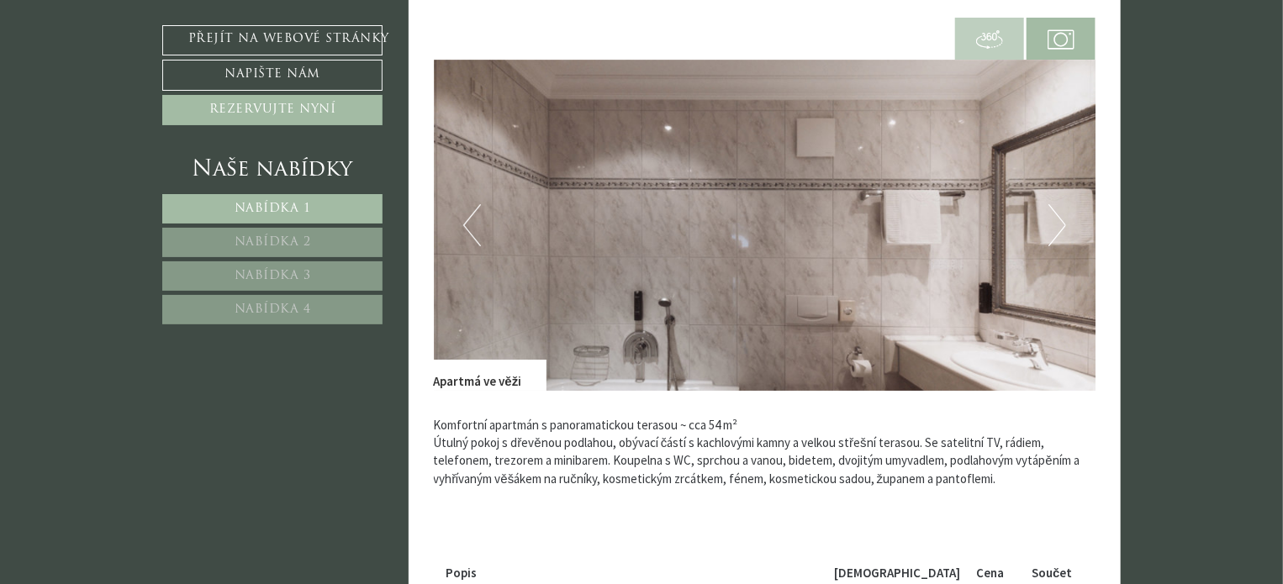
click at [1053, 239] on button "Další" at bounding box center [1057, 225] width 18 height 42
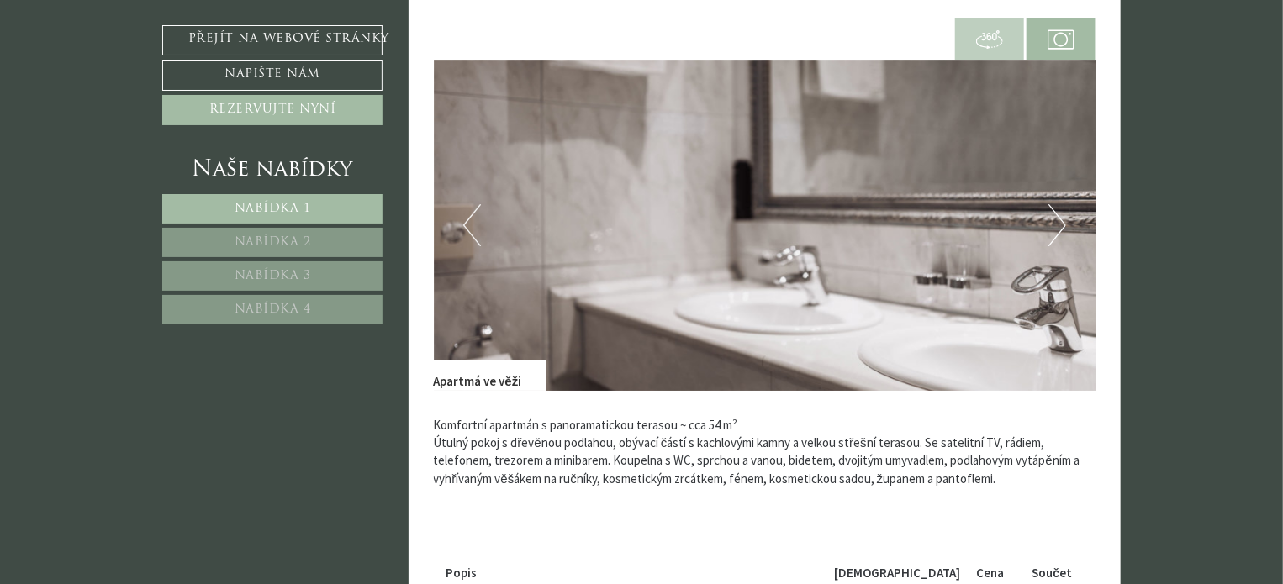
click at [1053, 239] on button "Další" at bounding box center [1057, 225] width 18 height 42
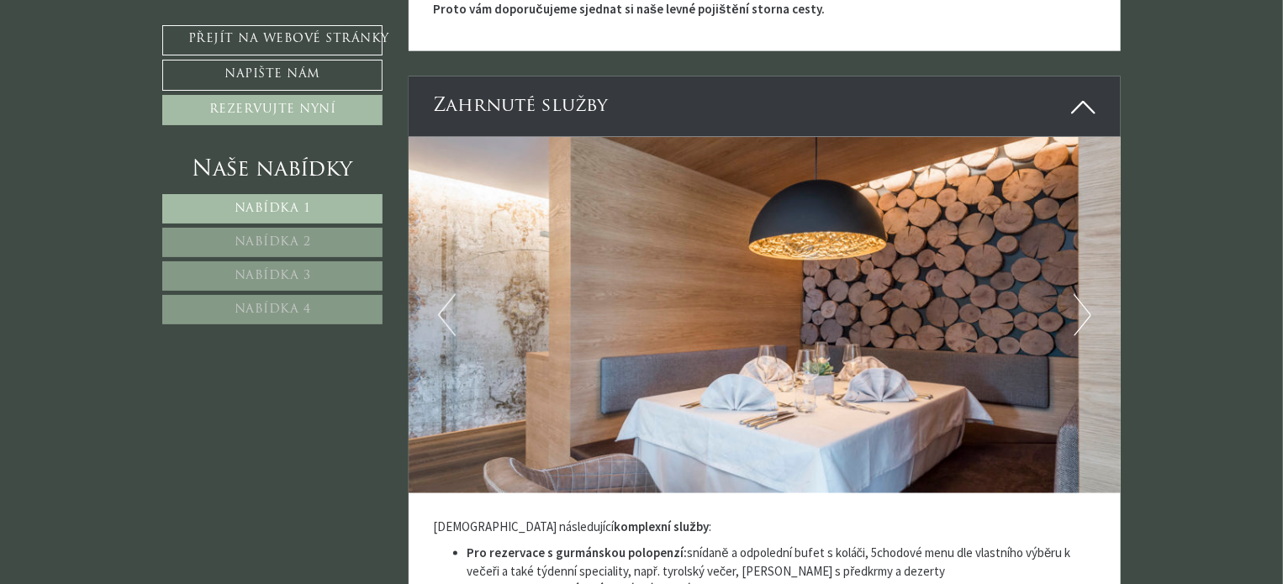
scroll to position [4288, 0]
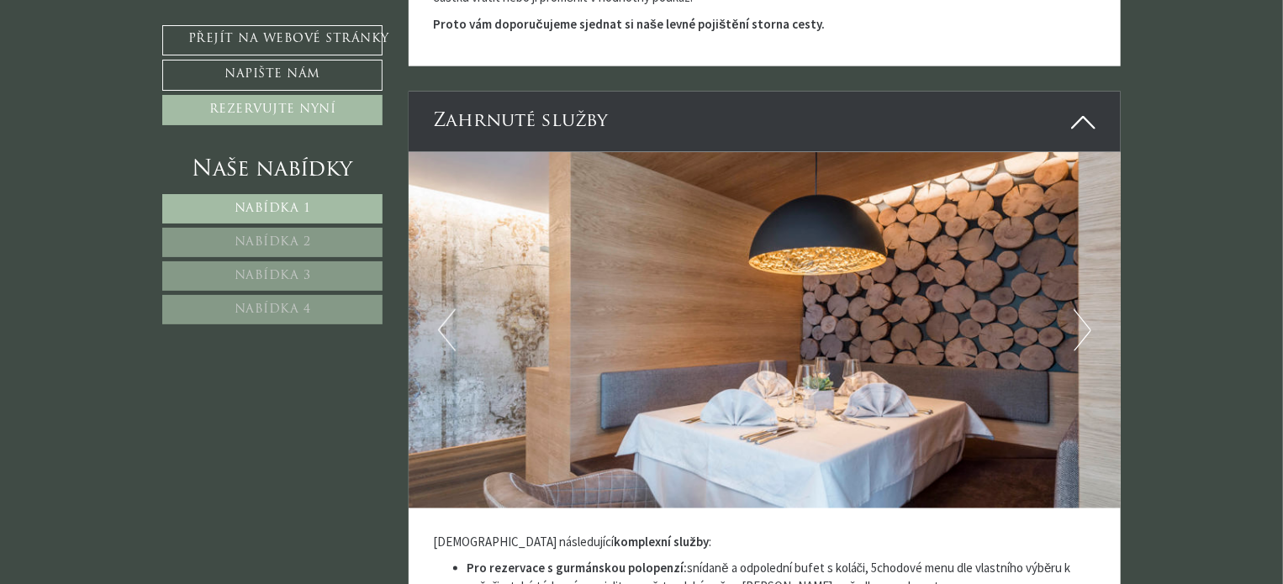
click at [1088, 325] on button "Další" at bounding box center [1083, 330] width 18 height 42
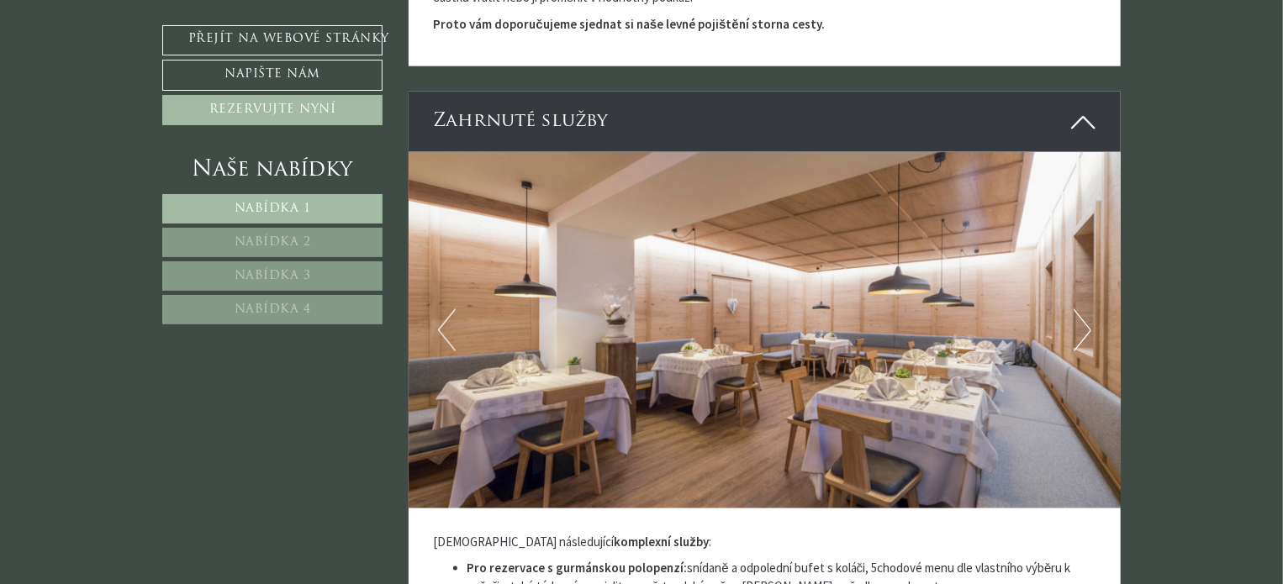
click at [1092, 323] on img at bounding box center [765, 330] width 713 height 356
click at [1082, 337] on button "Další" at bounding box center [1083, 330] width 18 height 42
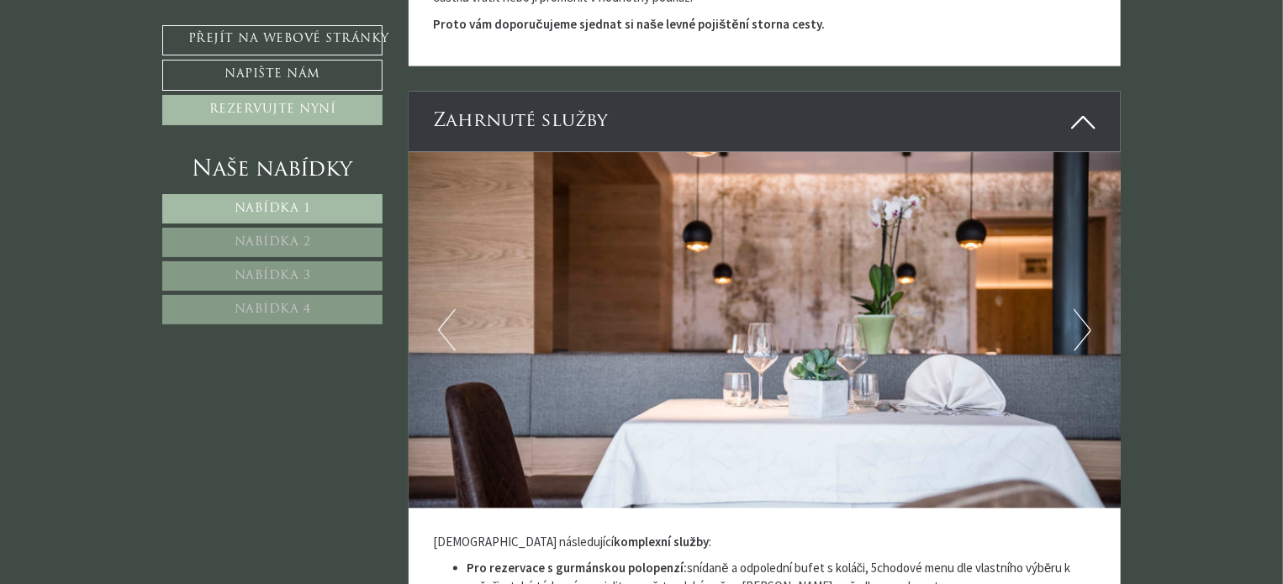
click at [1082, 337] on button "Další" at bounding box center [1083, 330] width 18 height 42
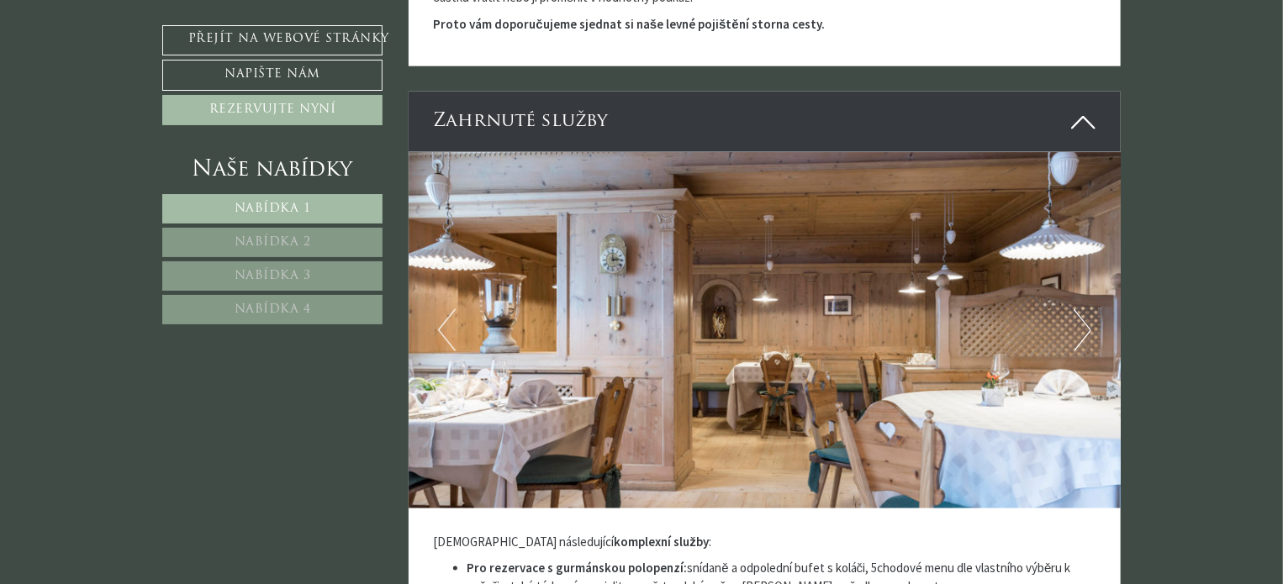
click at [1082, 337] on button "Další" at bounding box center [1083, 330] width 18 height 42
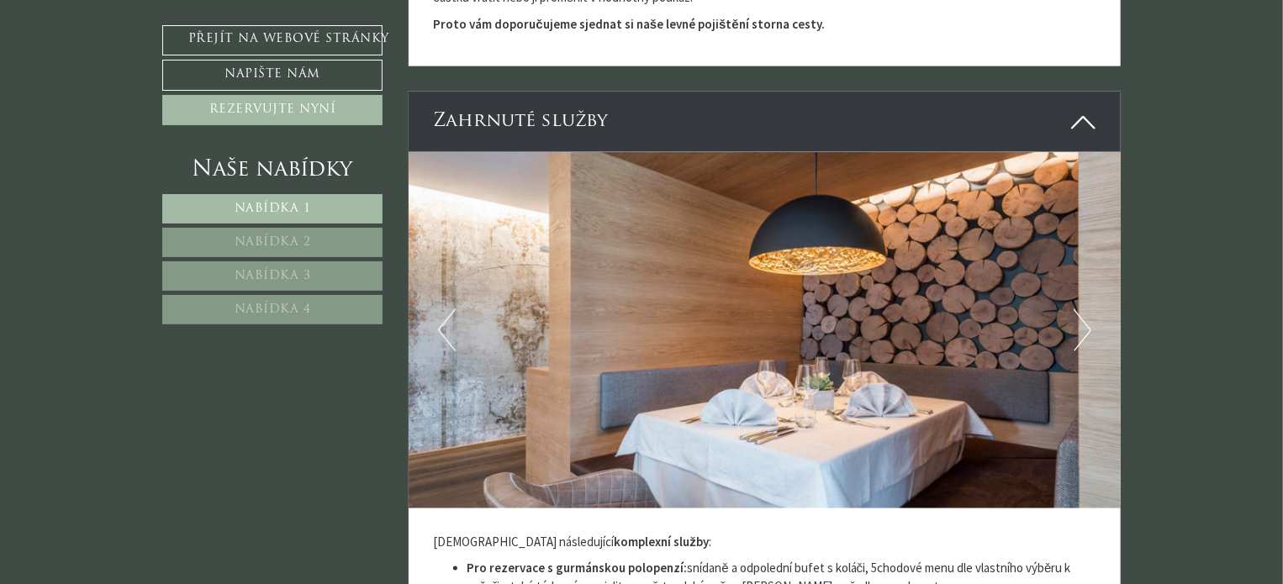
click at [1082, 337] on button "Další" at bounding box center [1083, 330] width 18 height 42
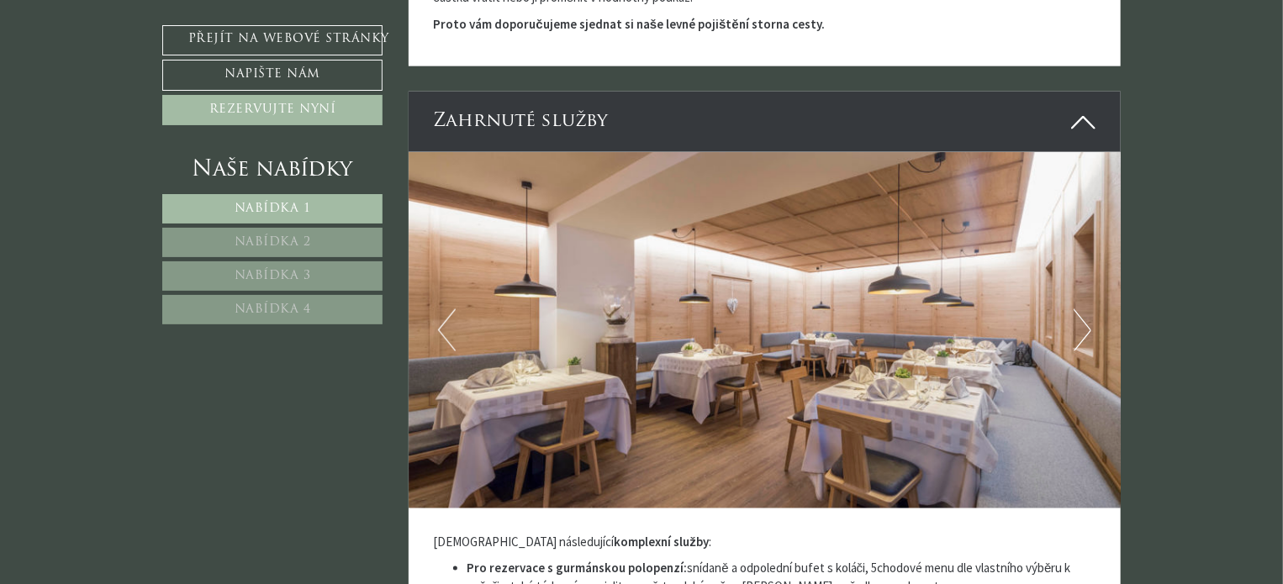
click at [1082, 337] on button "Další" at bounding box center [1083, 330] width 18 height 42
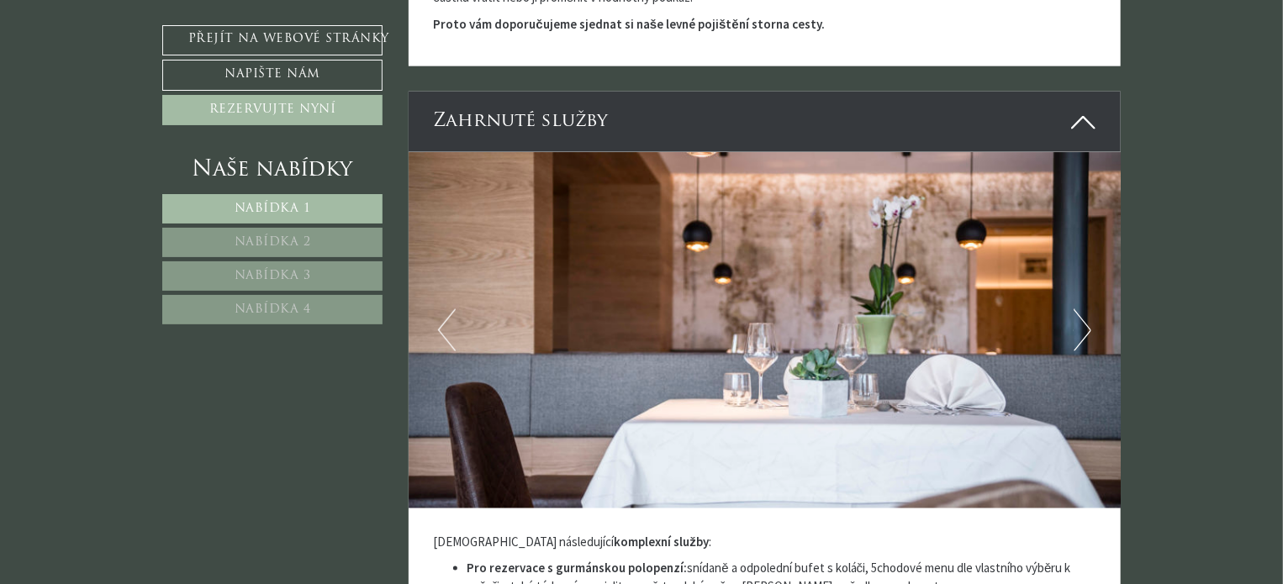
click at [1082, 338] on button "Další" at bounding box center [1083, 330] width 18 height 42
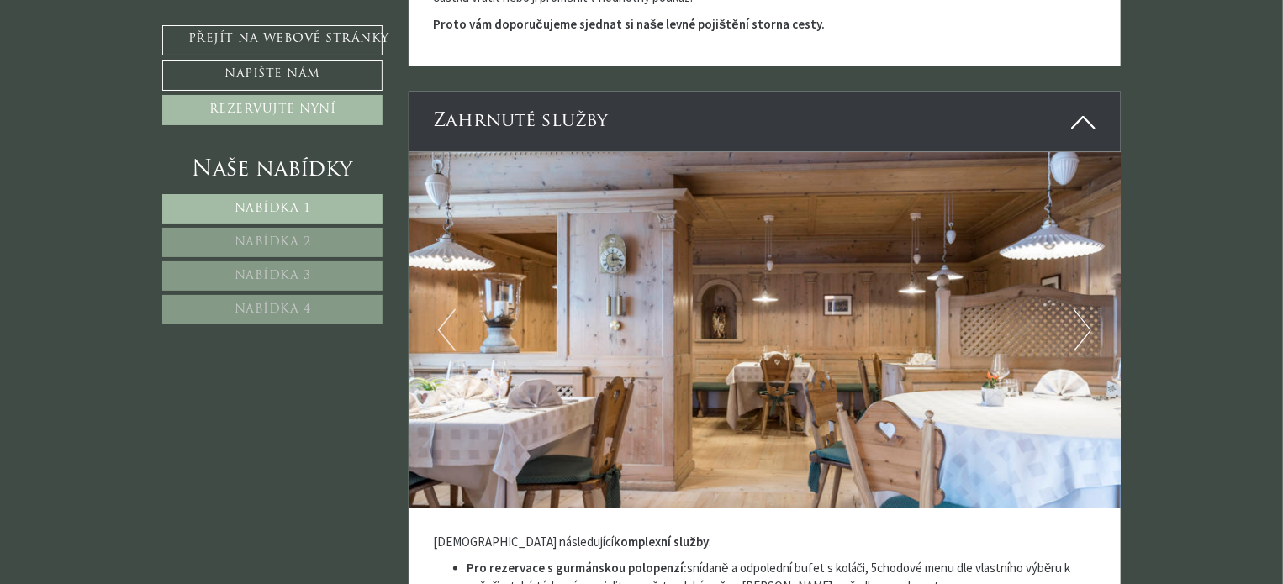
click at [1082, 338] on button "Další" at bounding box center [1083, 330] width 18 height 42
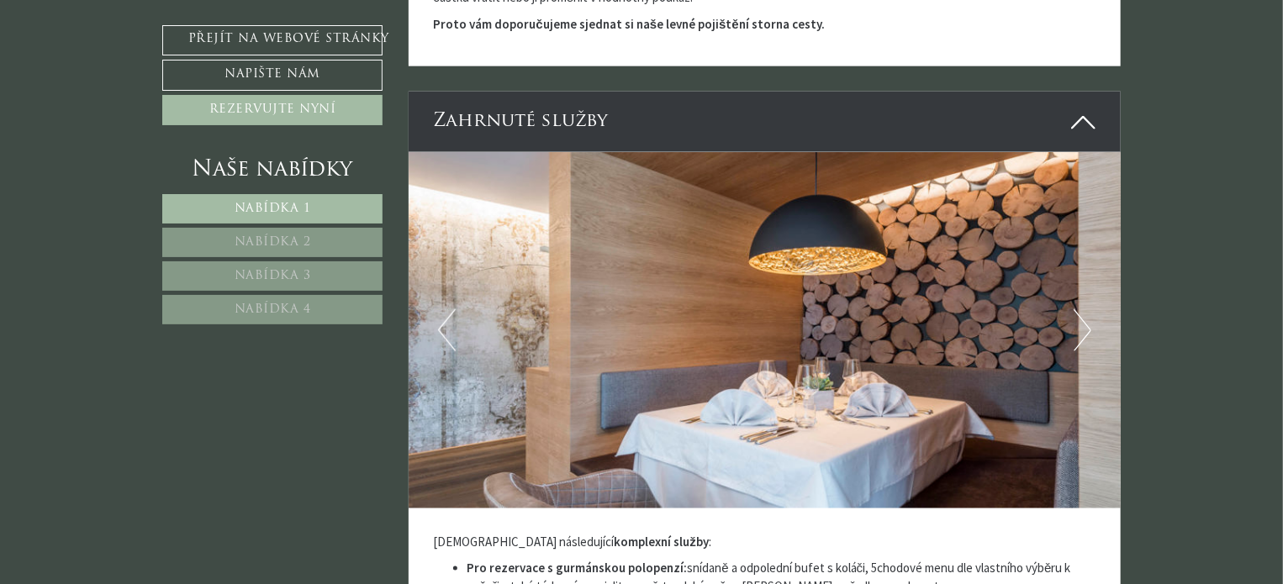
click at [1082, 338] on button "Další" at bounding box center [1083, 330] width 18 height 42
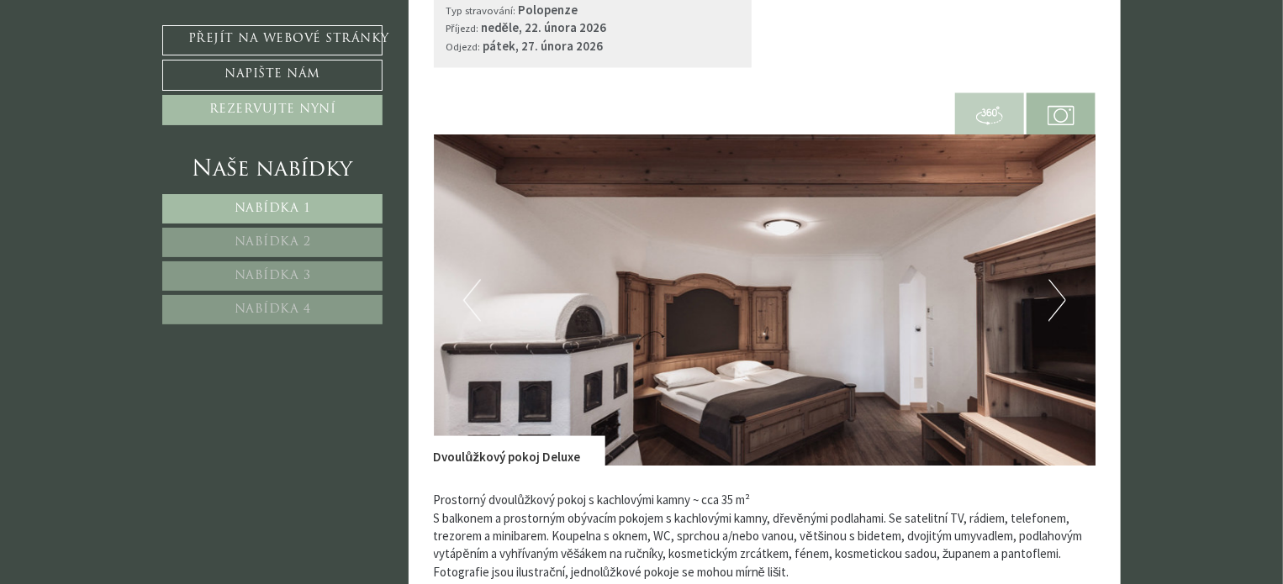
scroll to position [1765, 0]
